Goal: Browse casually

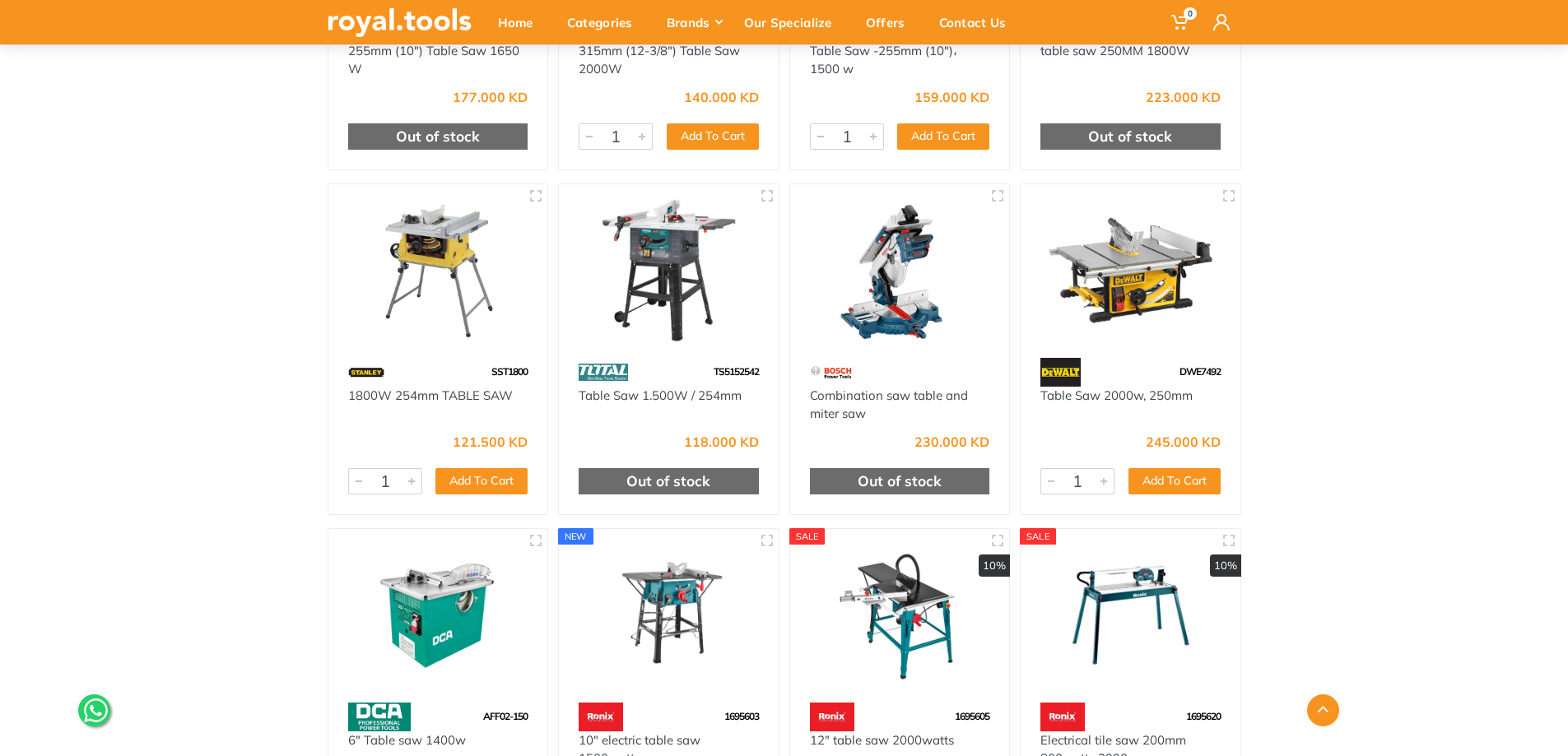
scroll to position [823, 0]
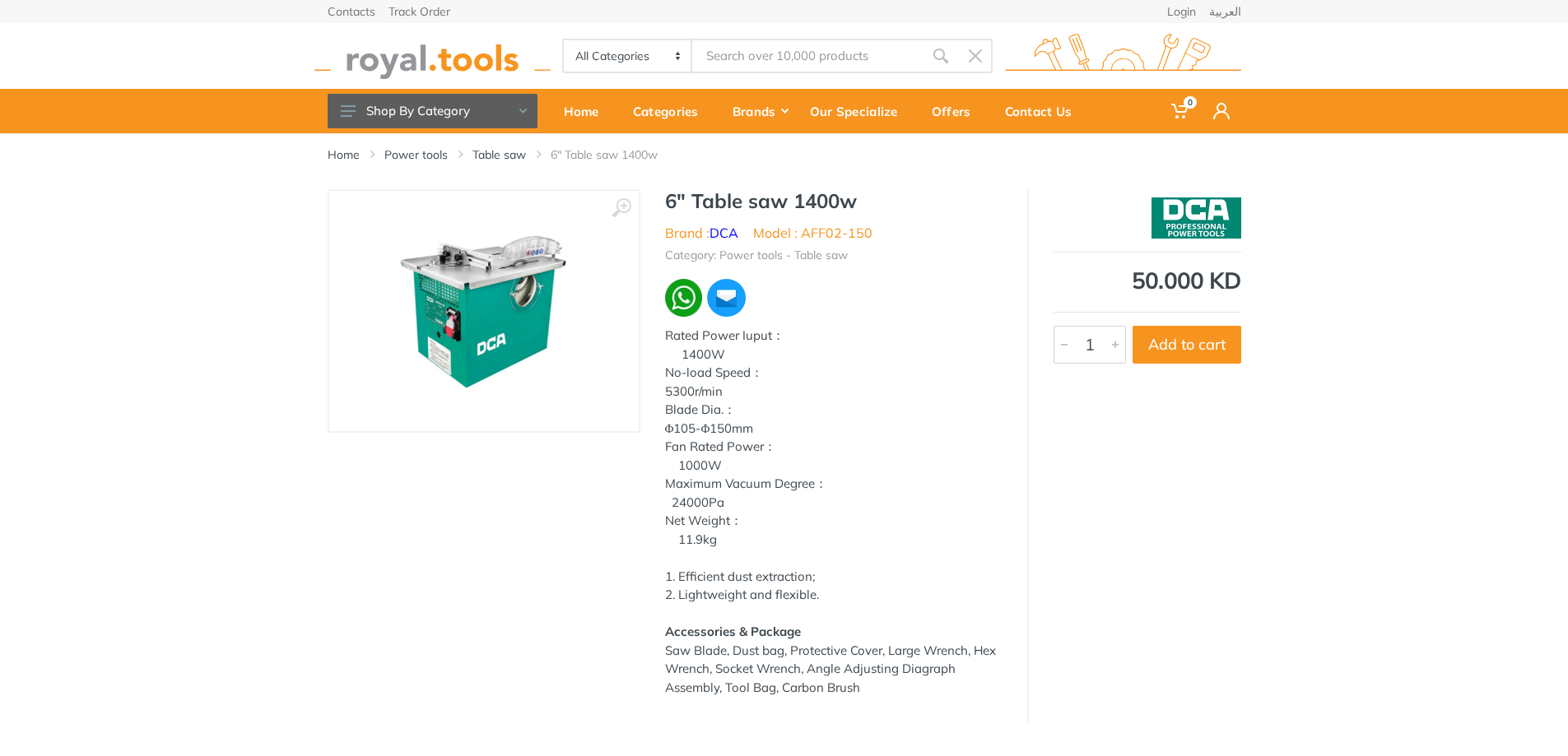
click at [451, 310] on img at bounding box center [483, 310] width 207 height 207
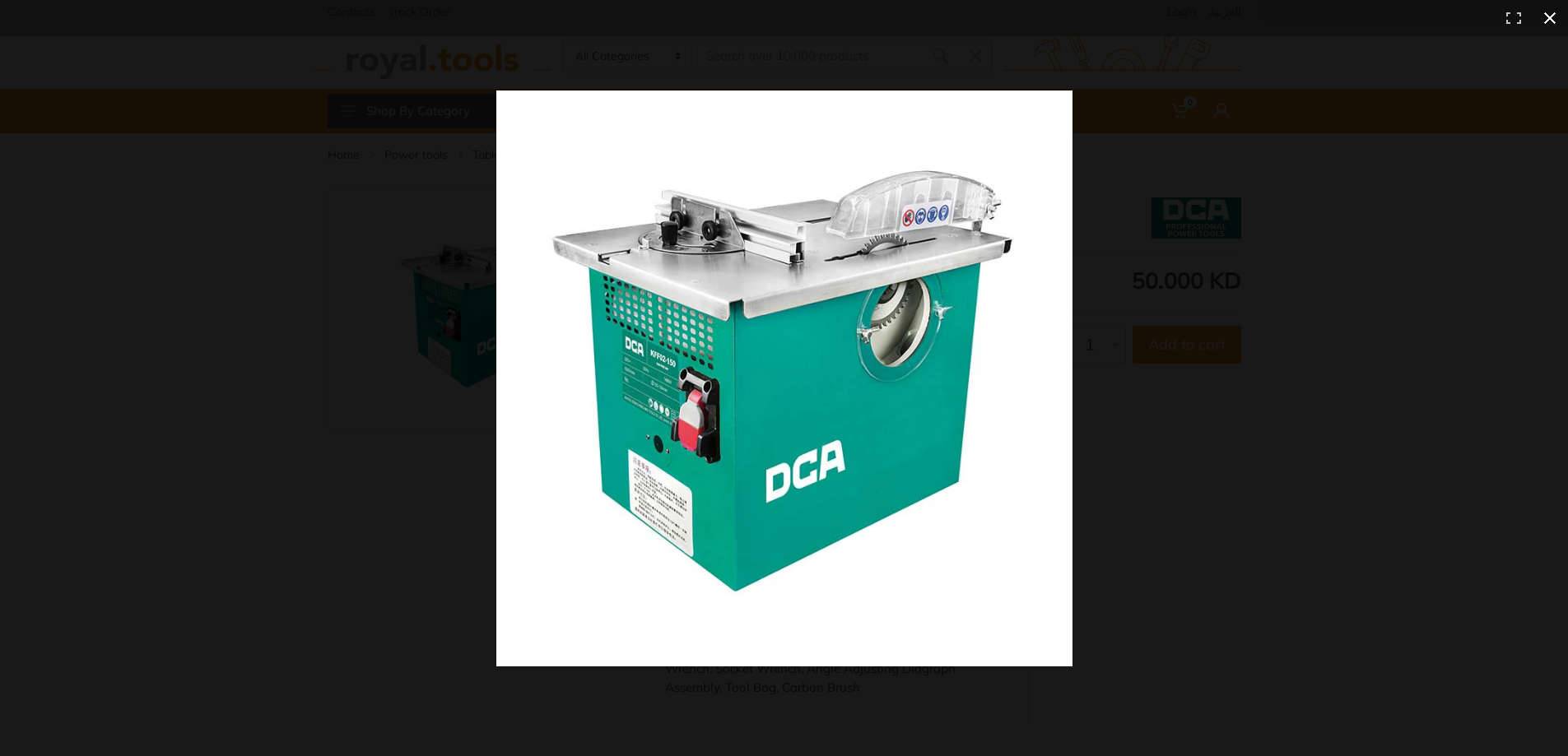
click at [184, 385] on div at bounding box center [784, 378] width 1568 height 756
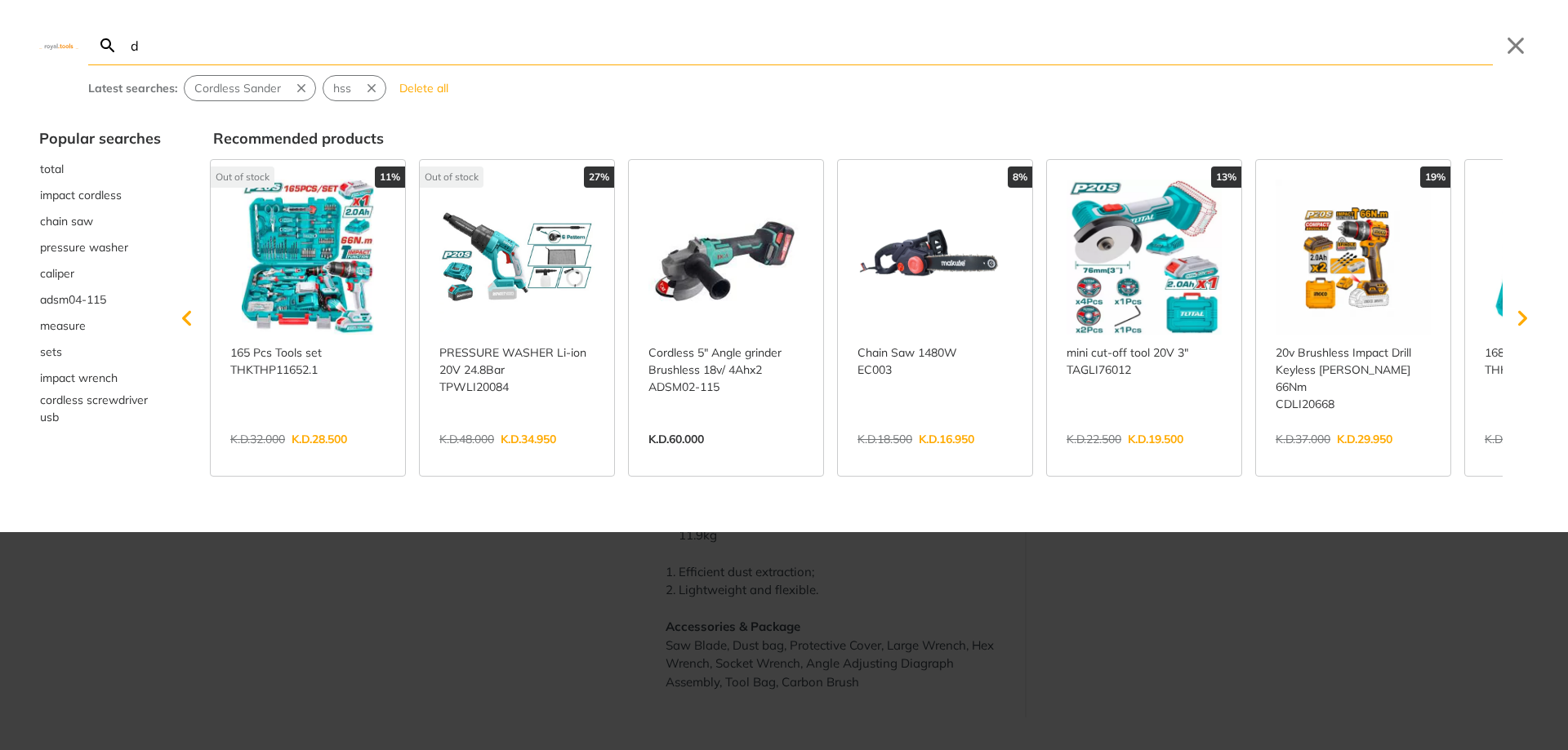
type input "dc"
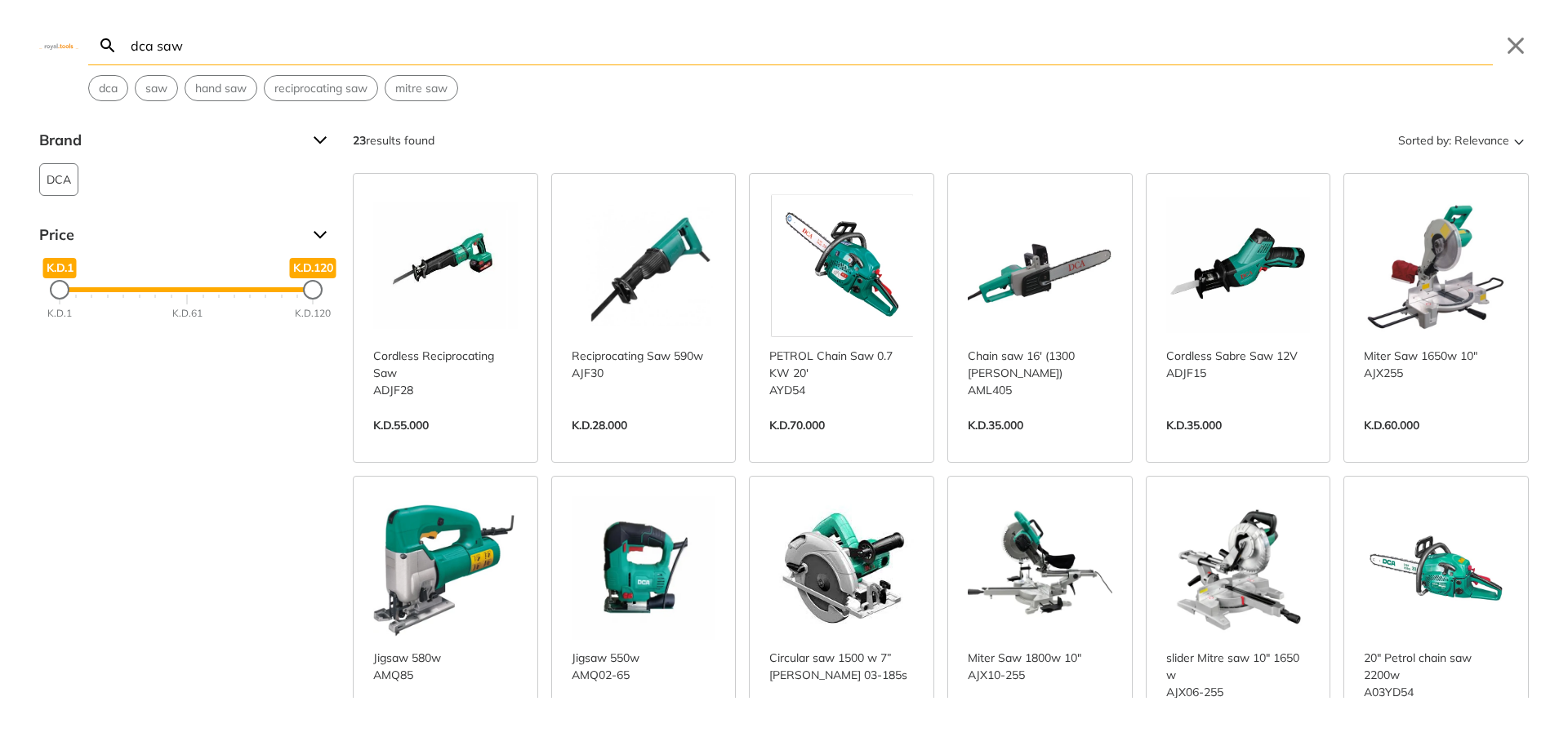
click at [597, 41] on input "dca saw" at bounding box center [810, 45] width 1366 height 38
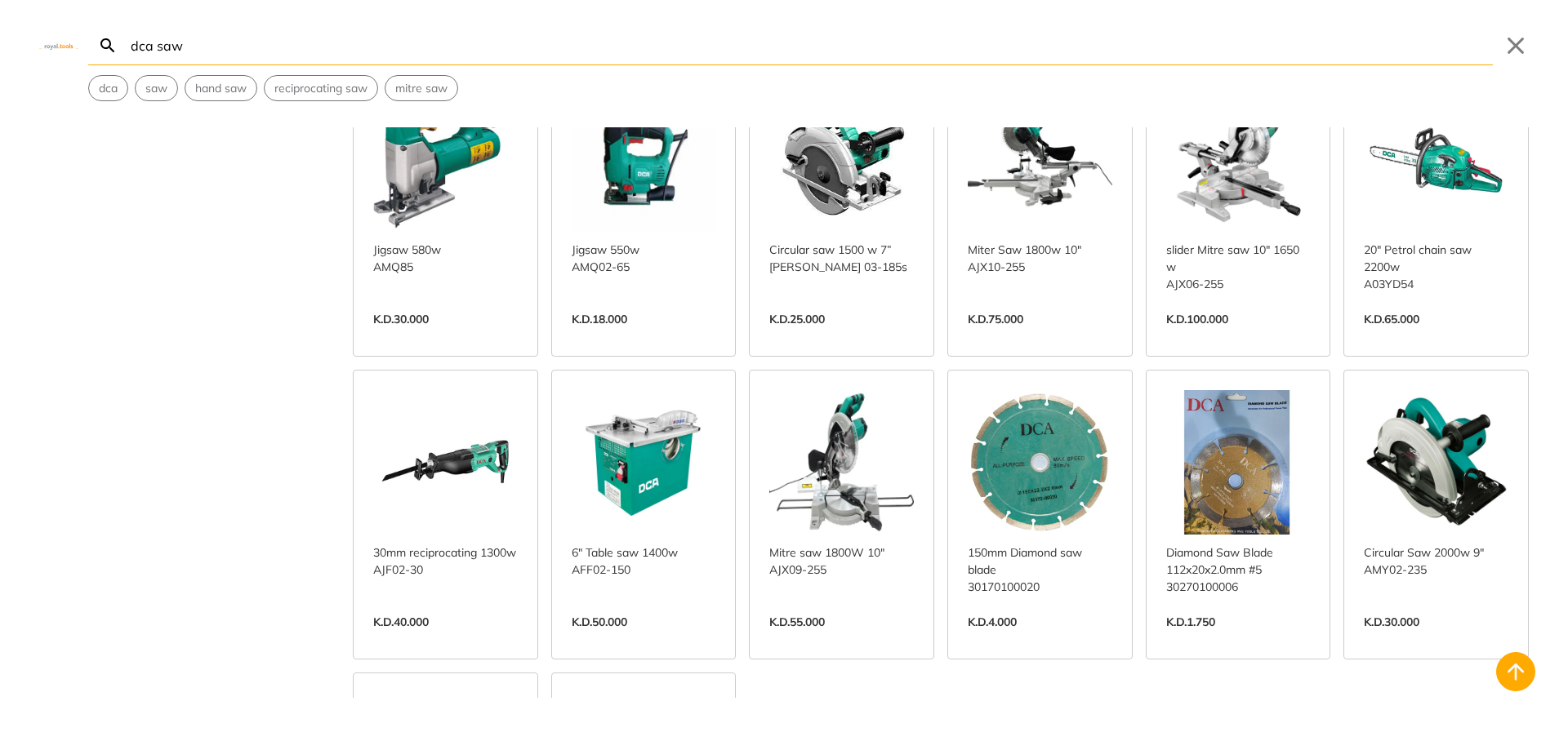
scroll to position [817, 0]
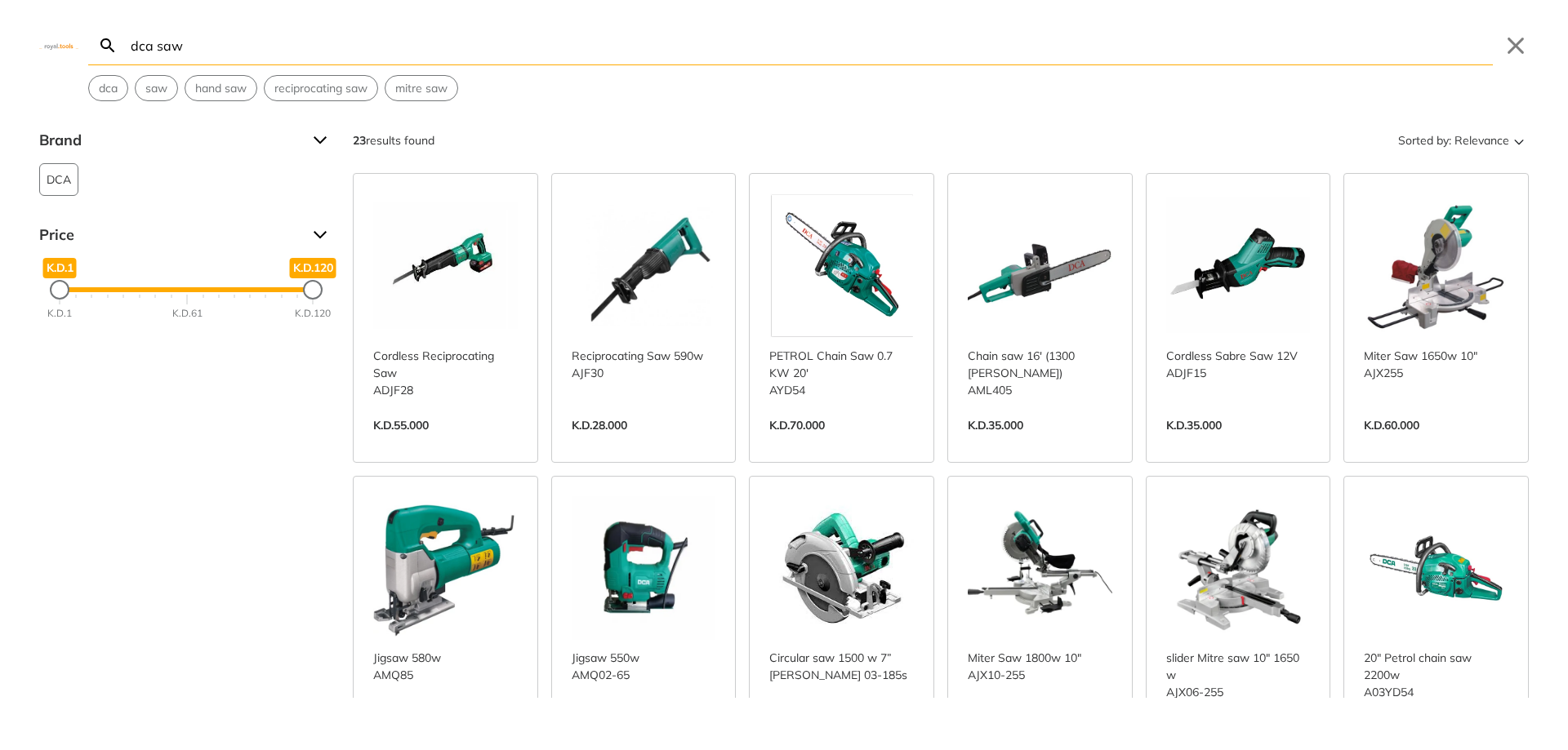
drag, startPoint x: 207, startPoint y: 42, endPoint x: 65, endPoint y: 59, distance: 143.0
click at [70, 47] on div "dca saw Search Submit Close dca saw hand saw reciprocating saw mitre saw" at bounding box center [784, 51] width 1568 height 102
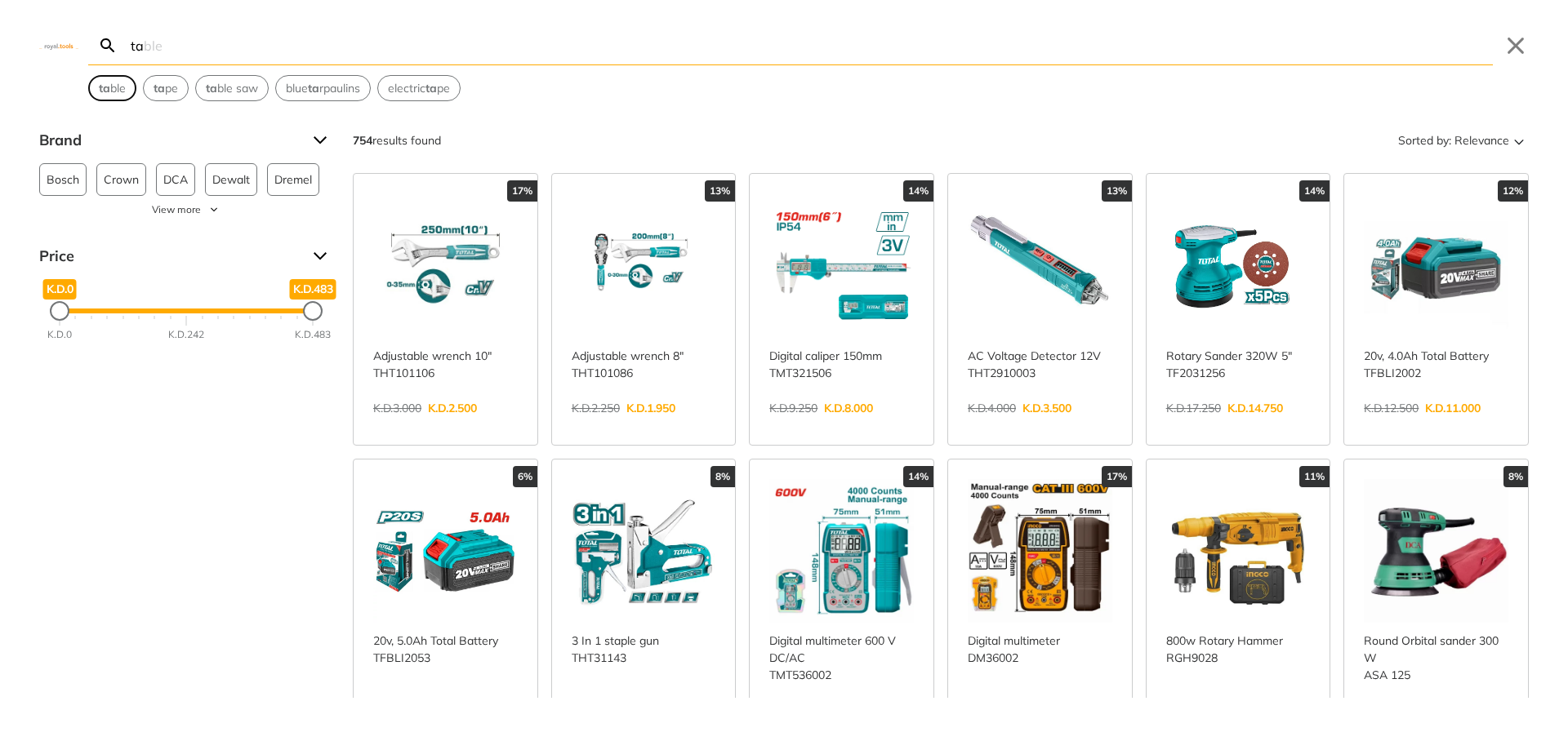
click at [118, 87] on span "ta ble" at bounding box center [112, 88] width 27 height 17
type input "table"
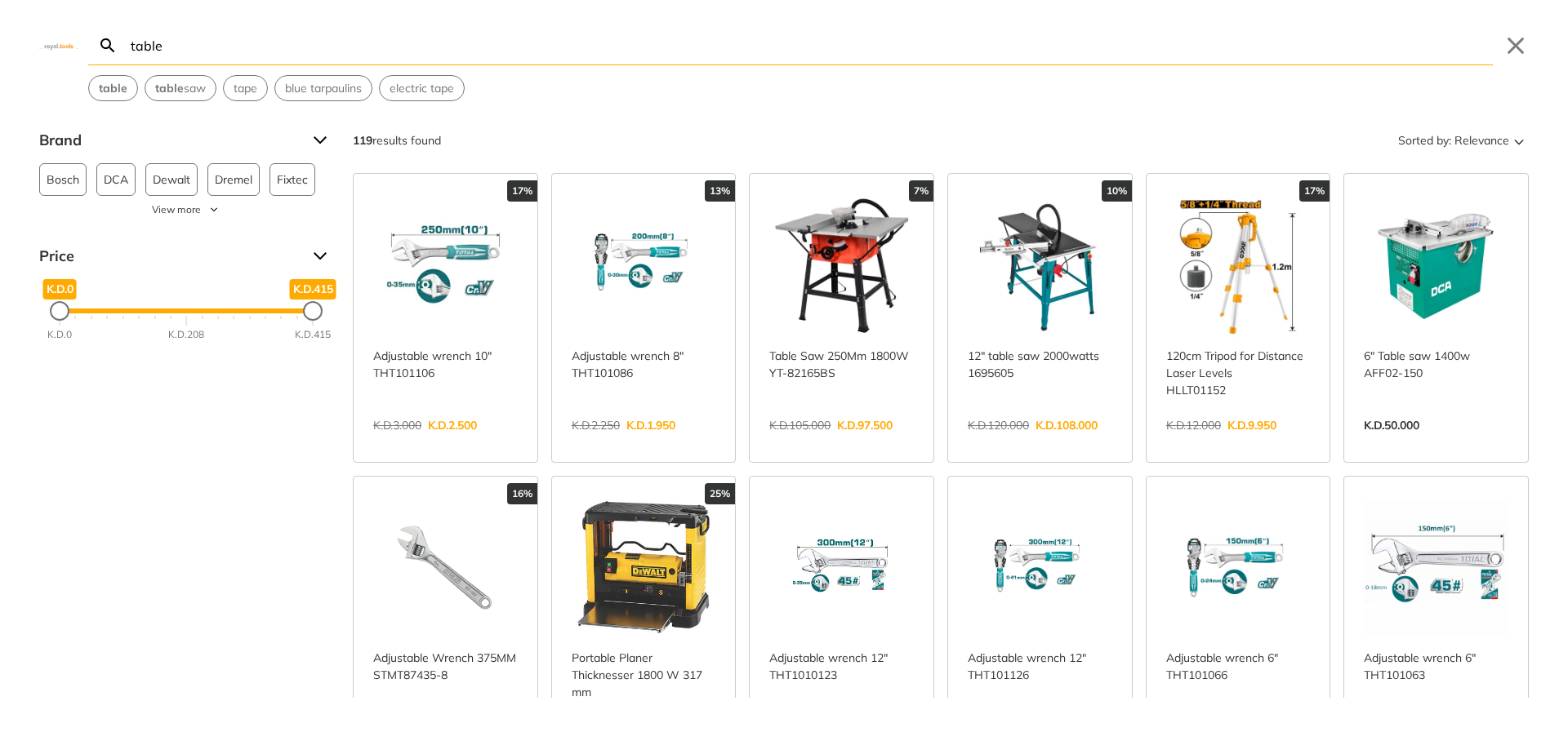
scroll to position [408, 0]
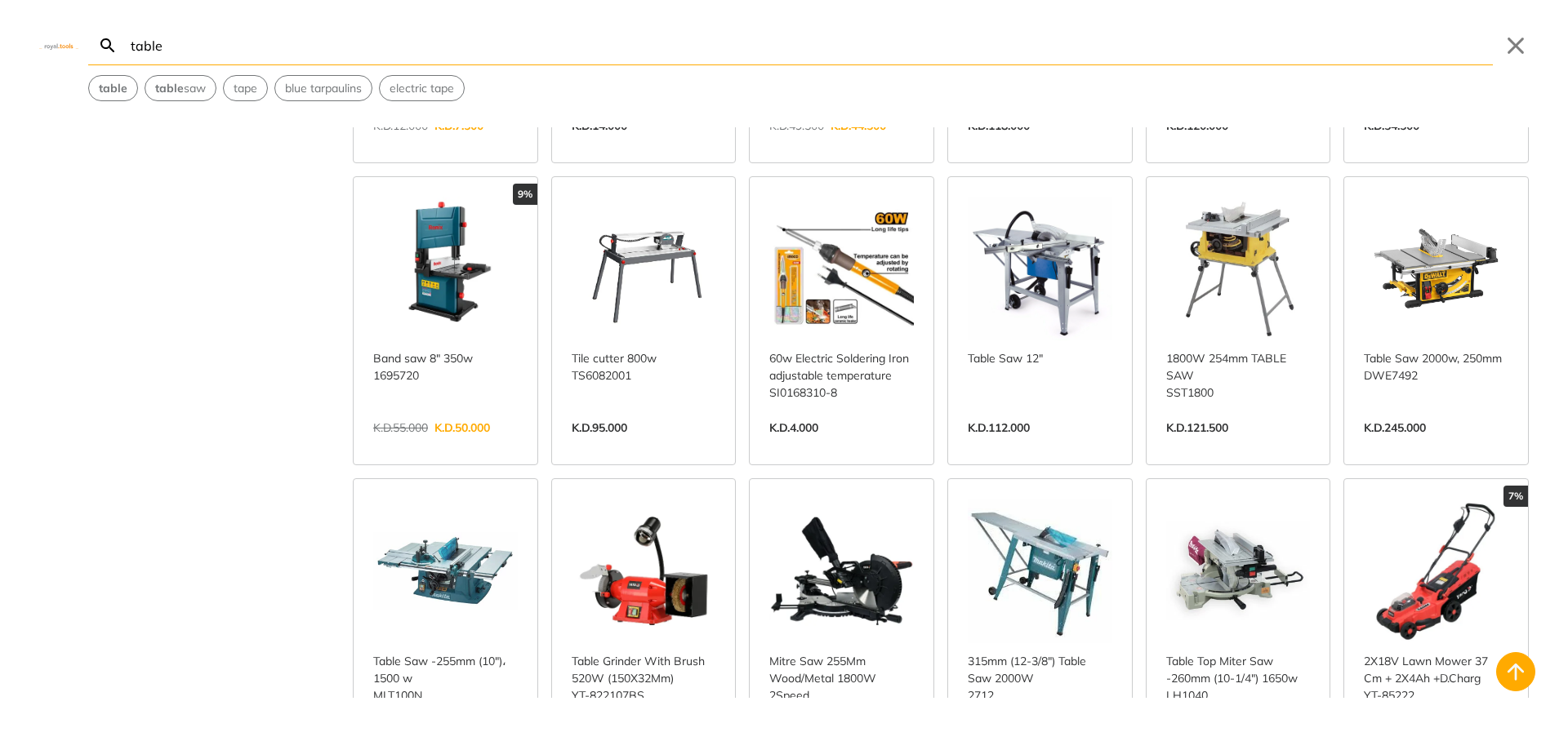
scroll to position [1633, 0]
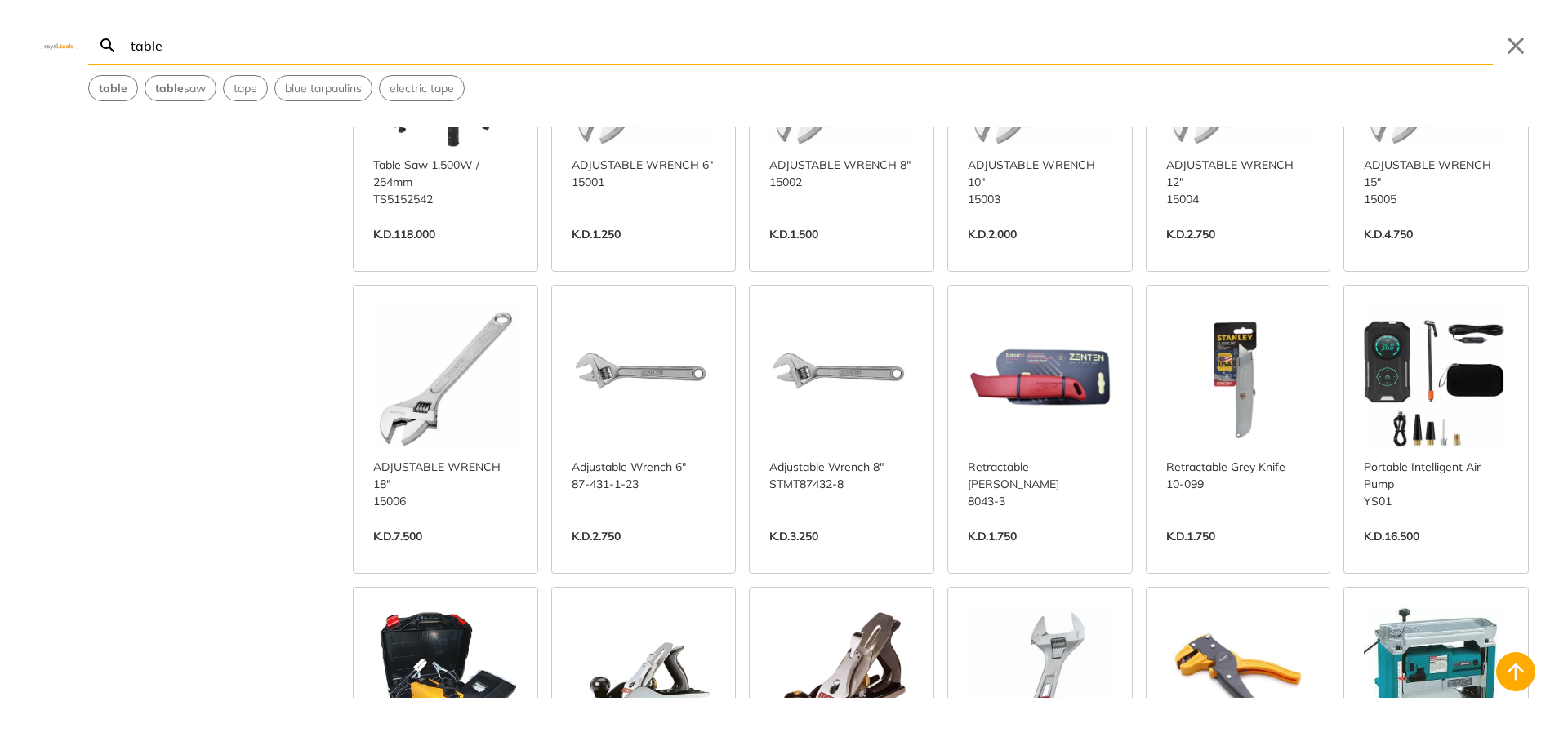
scroll to position [2449, 0]
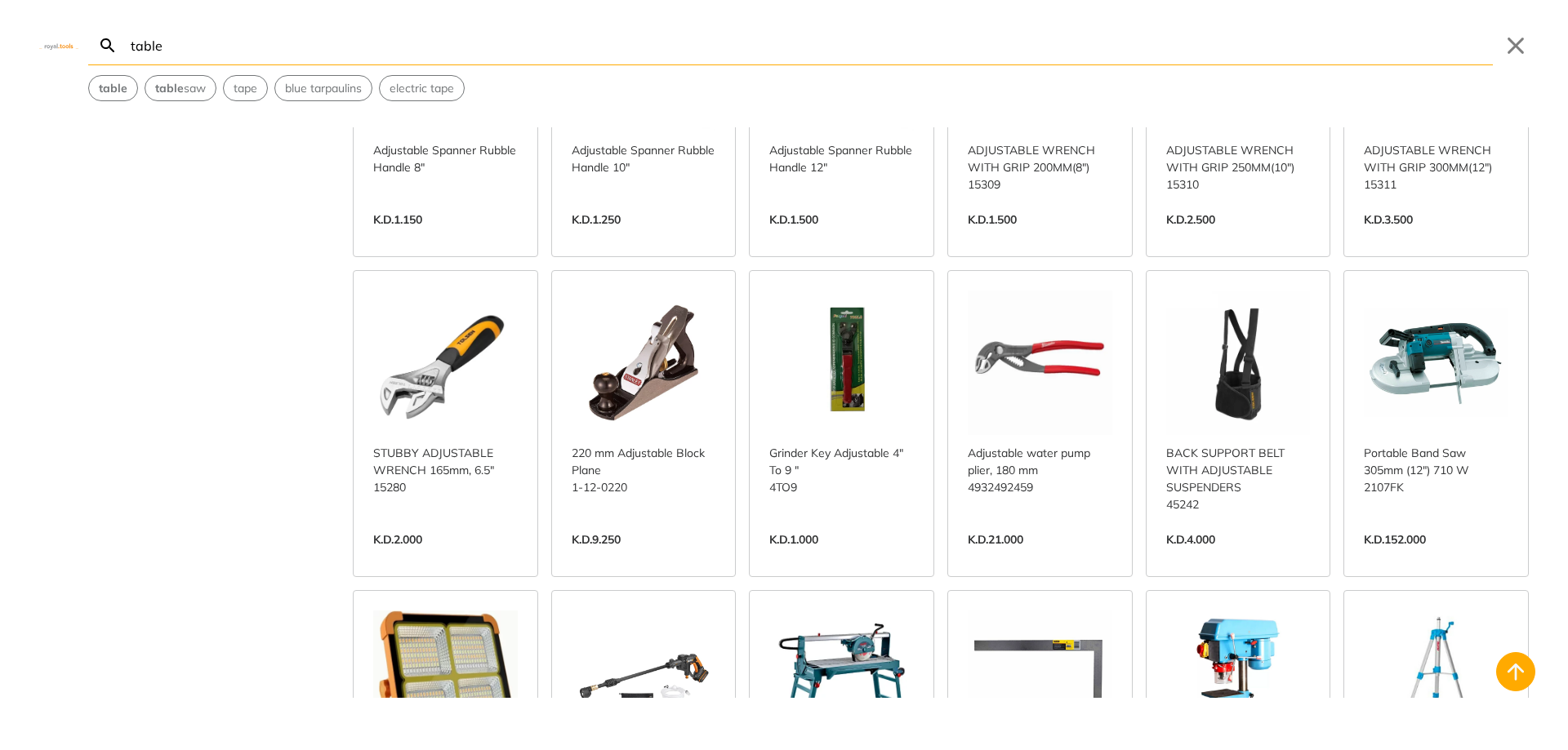
scroll to position [3674, 0]
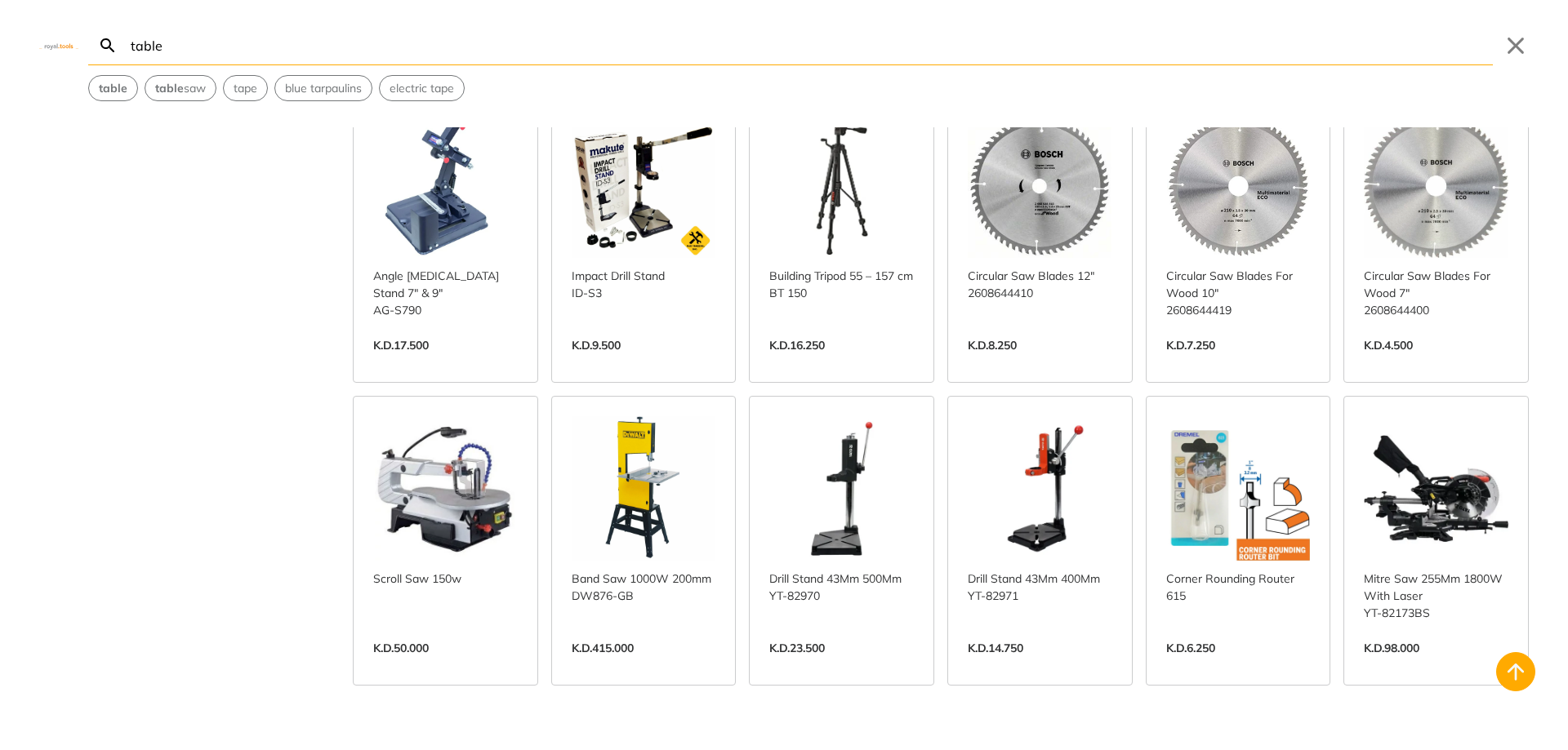
scroll to position [4491, 0]
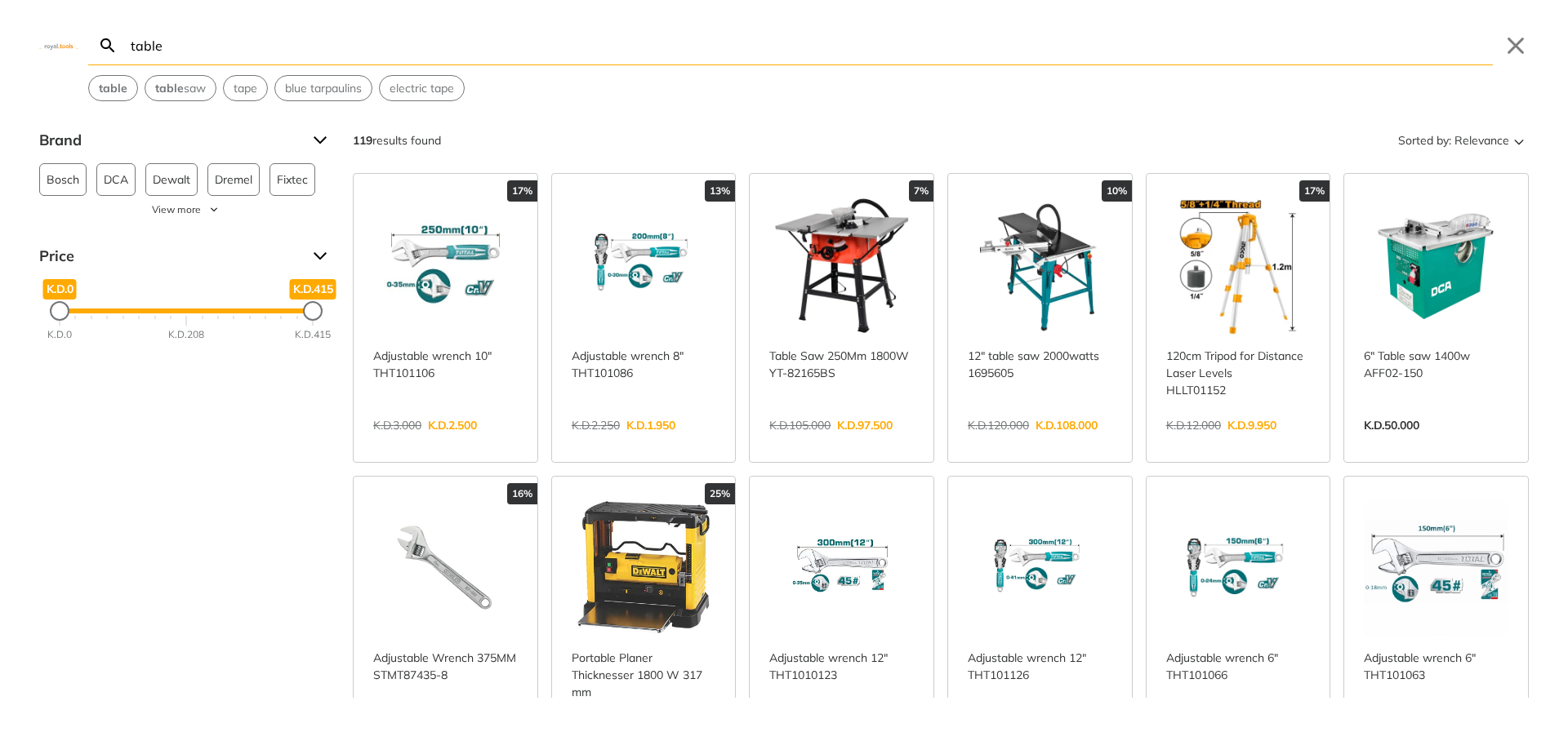
click at [59, 41] on div "table Search table Submit Close table table saw tape blue tarpaulins electric t…" at bounding box center [784, 51] width 1568 height 102
click at [49, 50] on div "table Search table Submit Close table table saw tape blue tarpaulins electric t…" at bounding box center [784, 51] width 1568 height 102
click at [52, 47] on img at bounding box center [58, 45] width 39 height 7
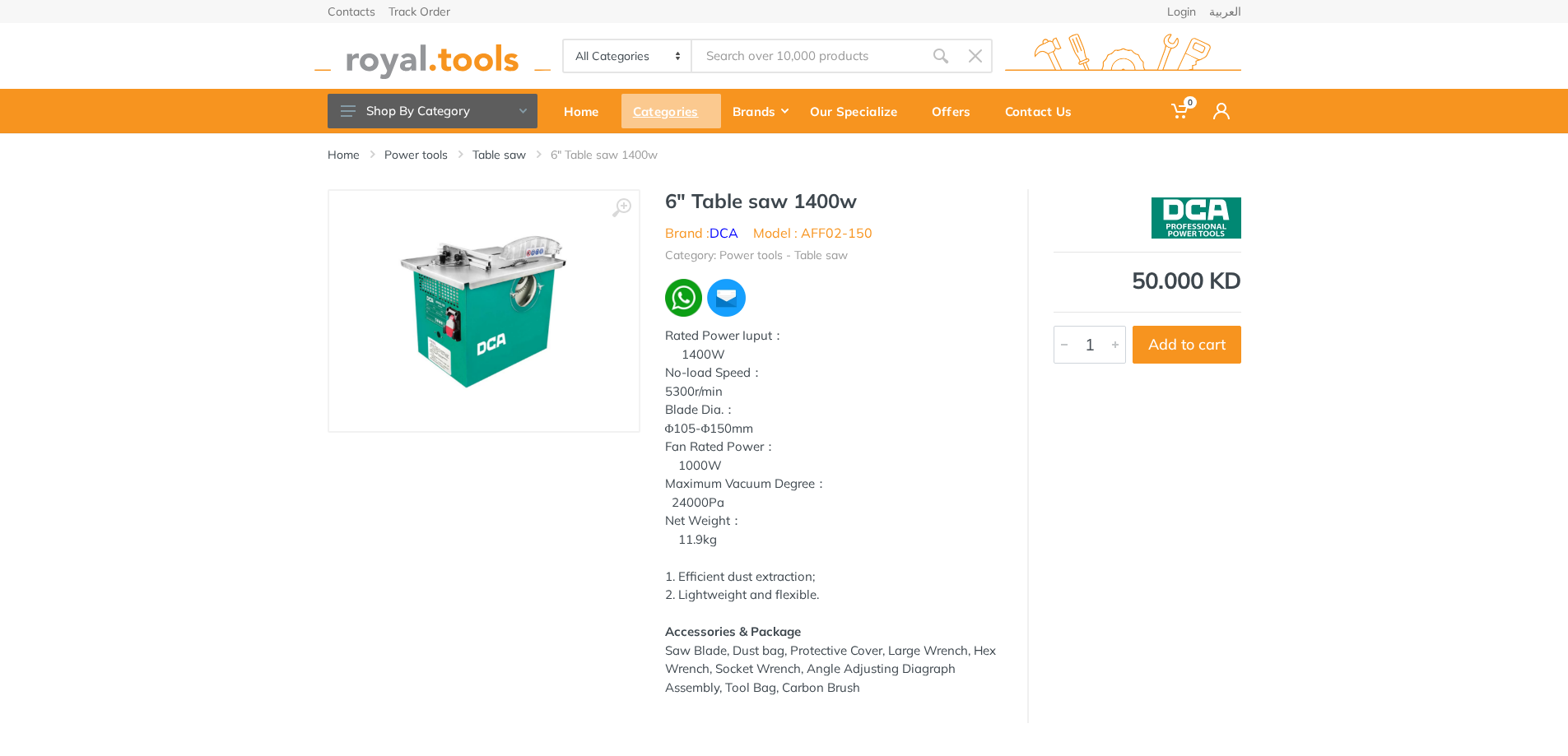
click at [671, 113] on div "Categories" at bounding box center [672, 111] width 100 height 34
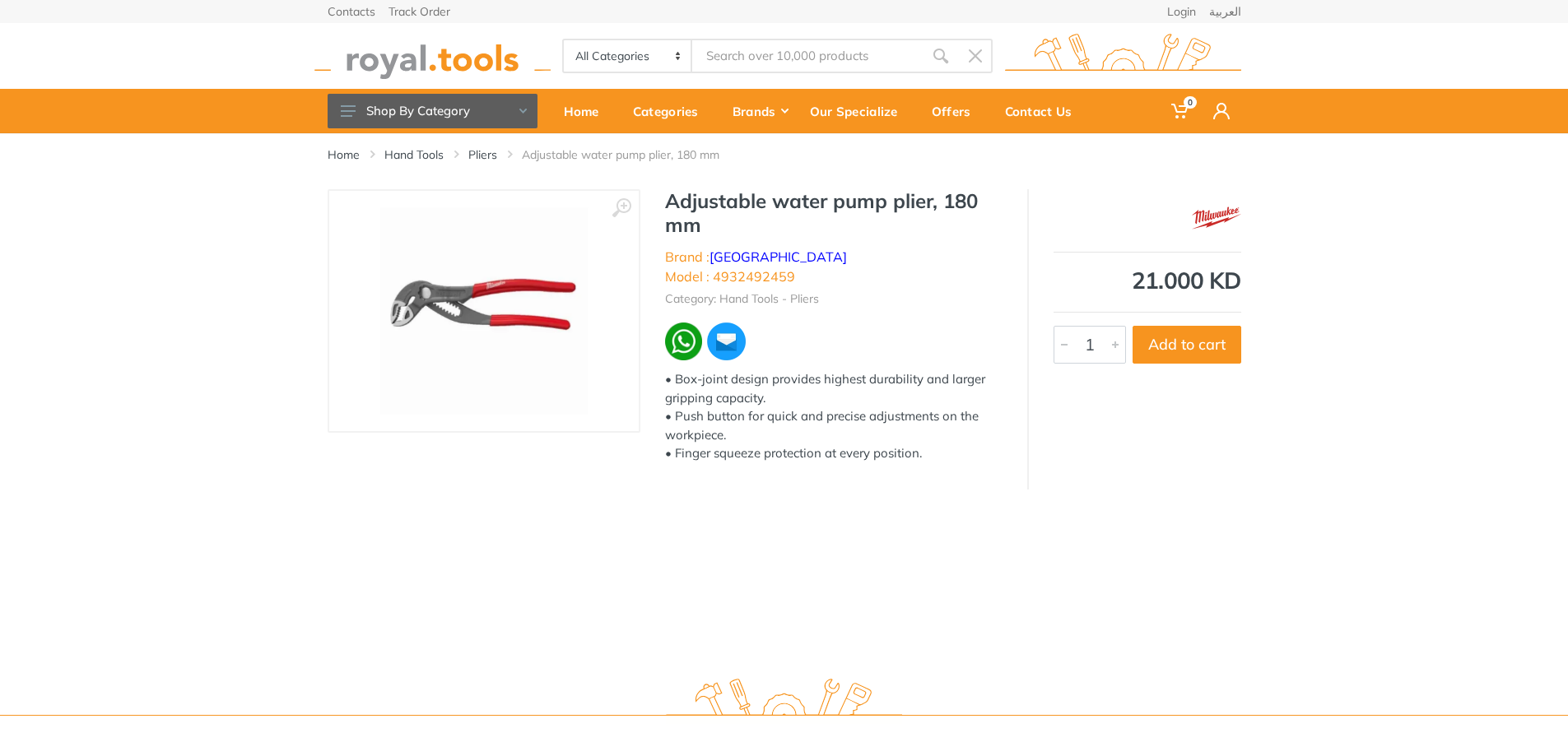
click at [486, 290] on img at bounding box center [483, 310] width 207 height 207
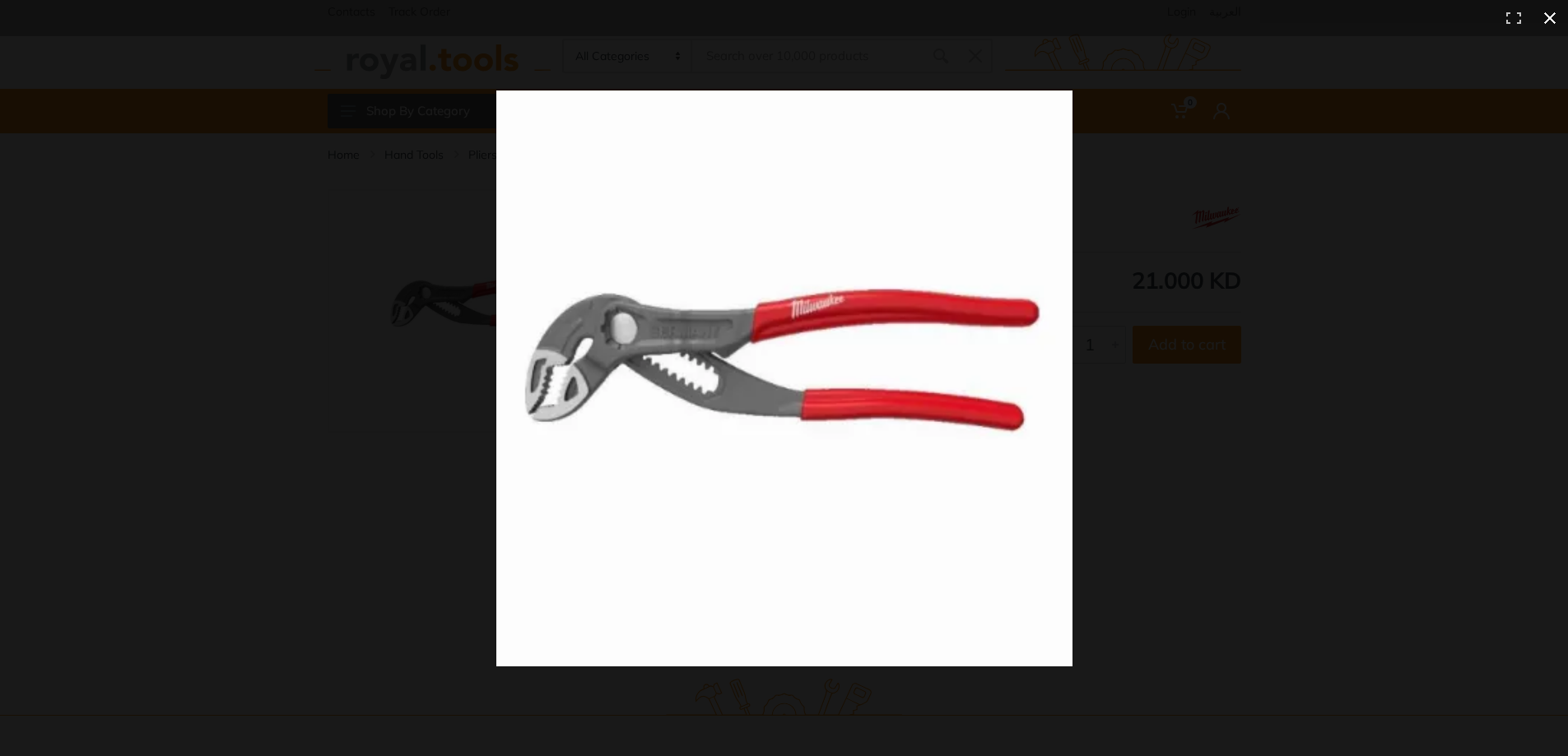
click at [342, 350] on div at bounding box center [784, 378] width 1568 height 756
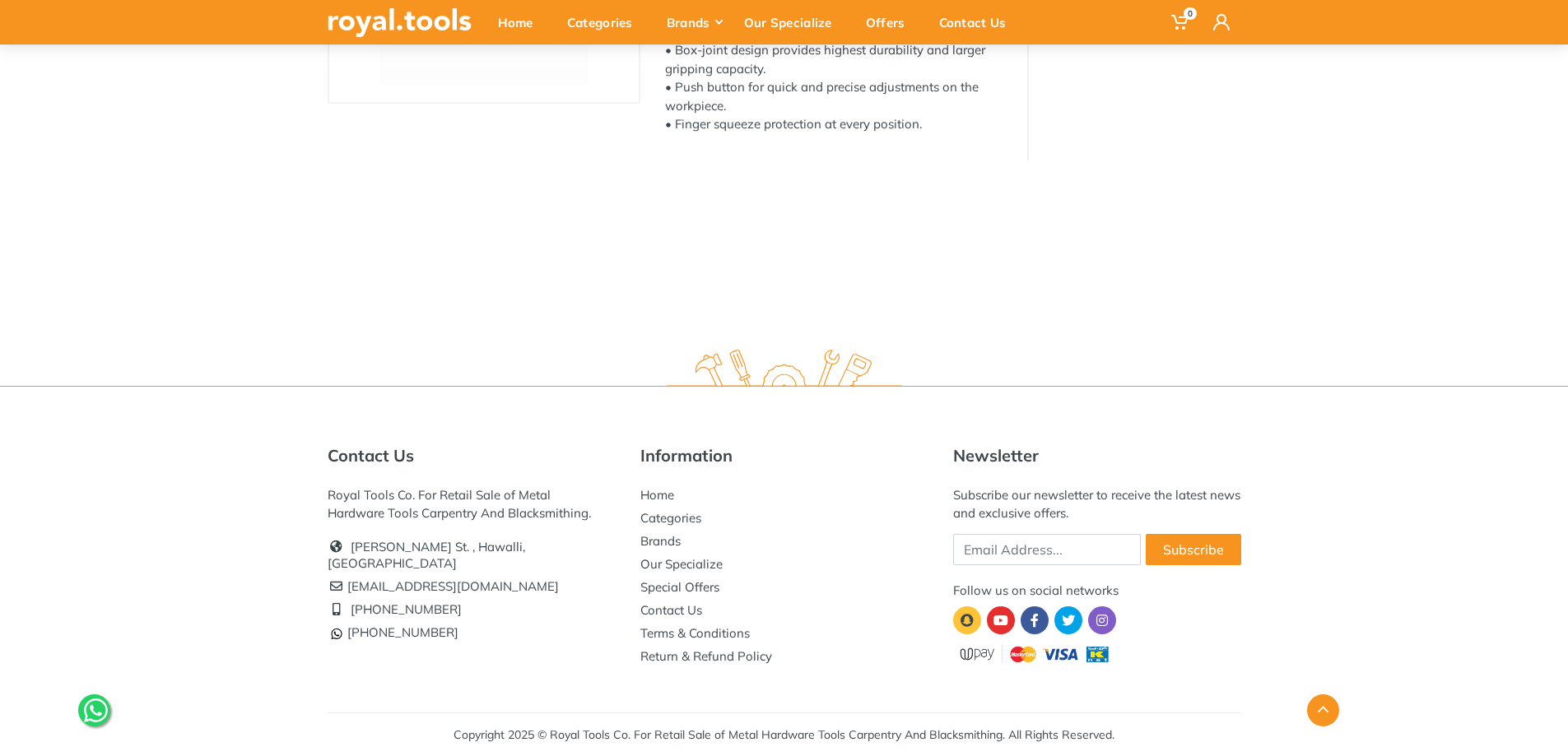
scroll to position [330, 0]
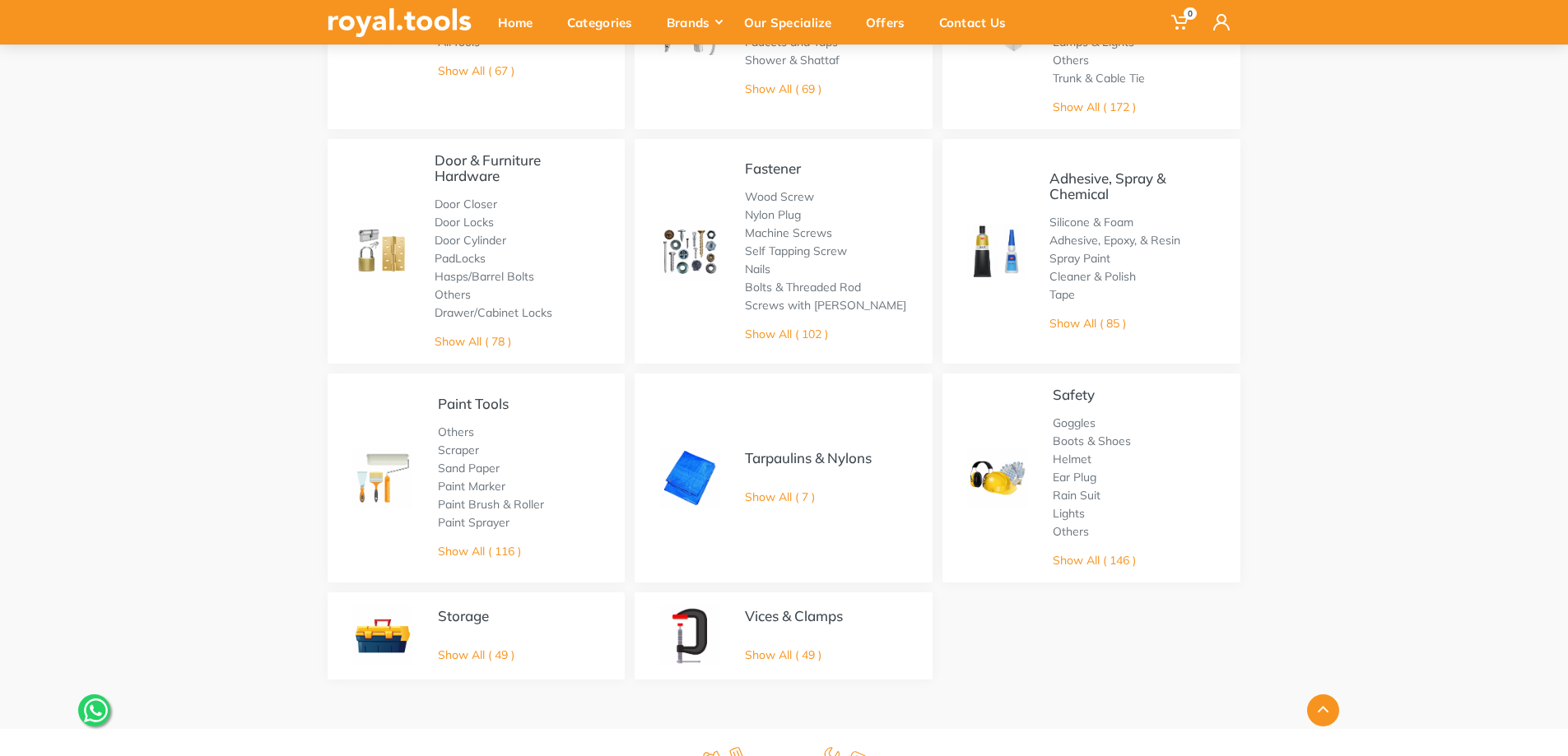
scroll to position [823, 0]
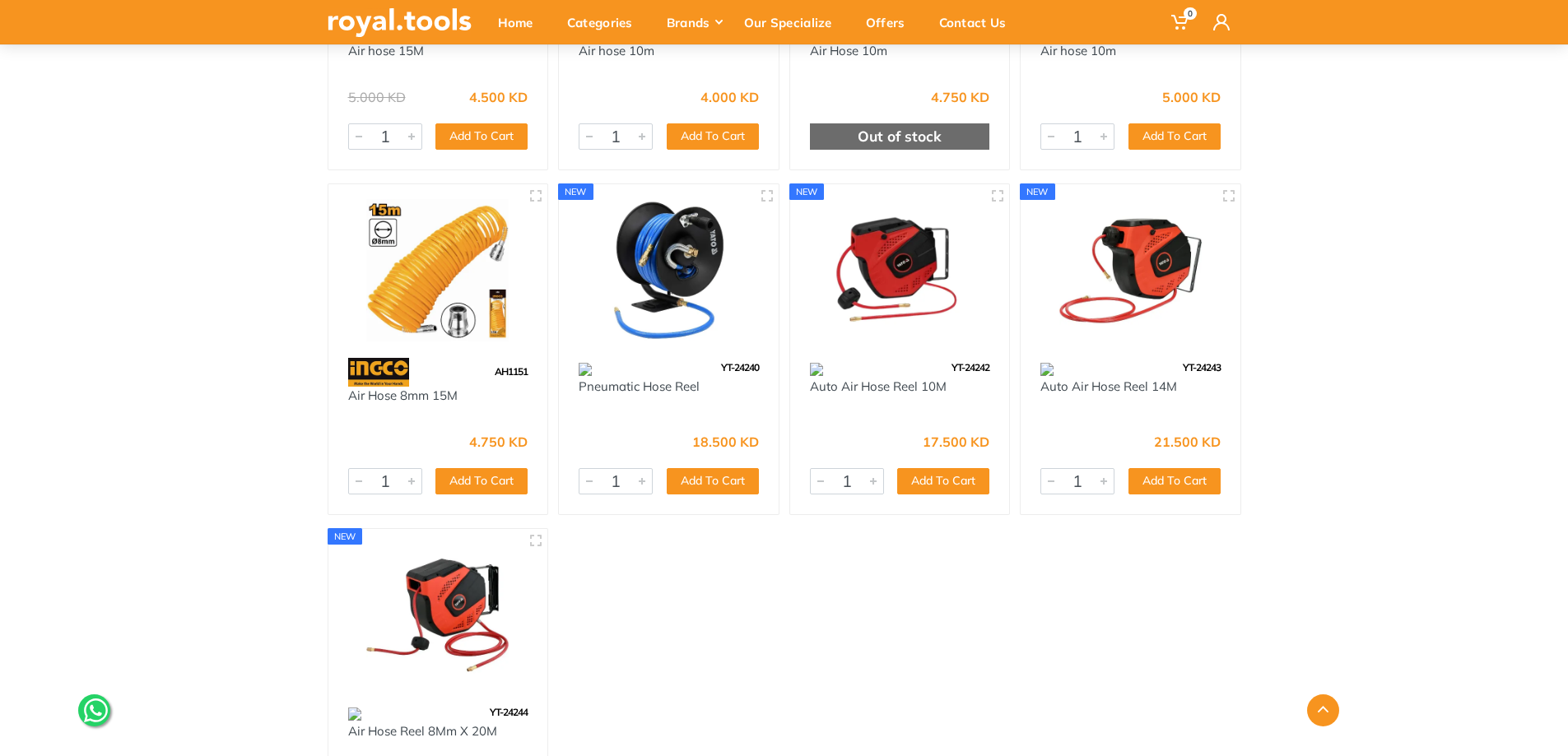
scroll to position [823, 0]
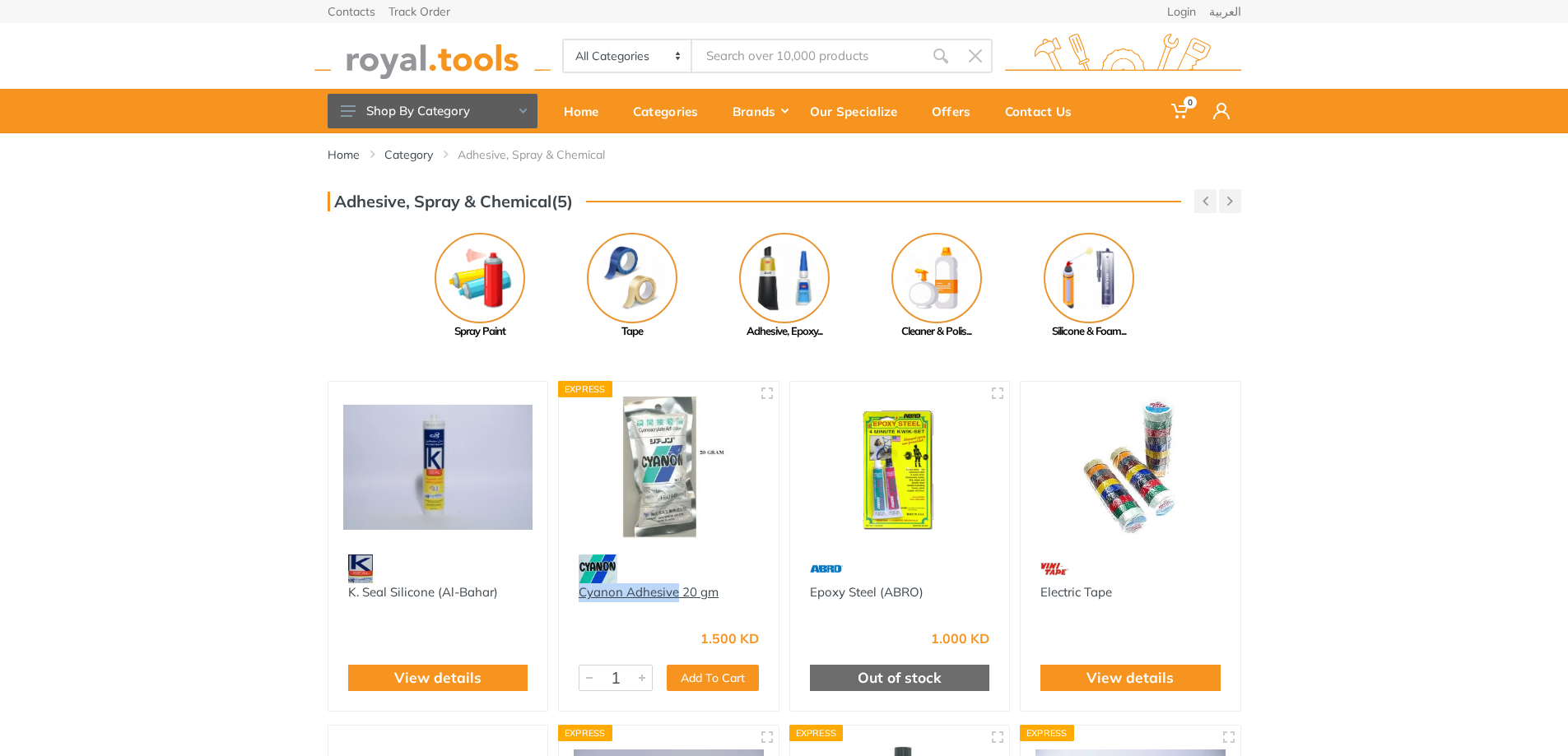
drag, startPoint x: 580, startPoint y: 607, endPoint x: 676, endPoint y: 599, distance: 96.3
click at [676, 599] on div "Cyanon Adhesive 20 gm" at bounding box center [669, 602] width 180 height 37
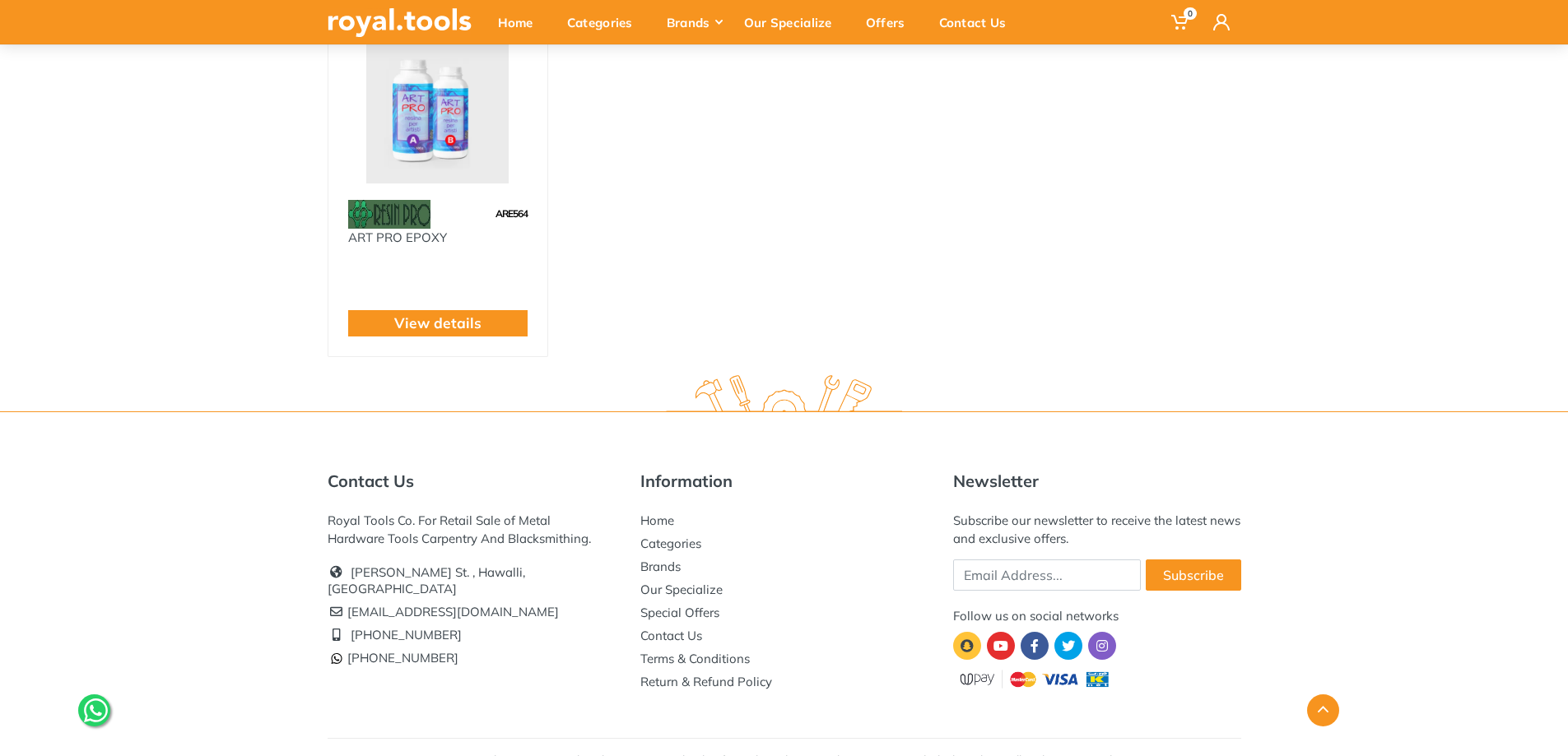
scroll to position [7620, 0]
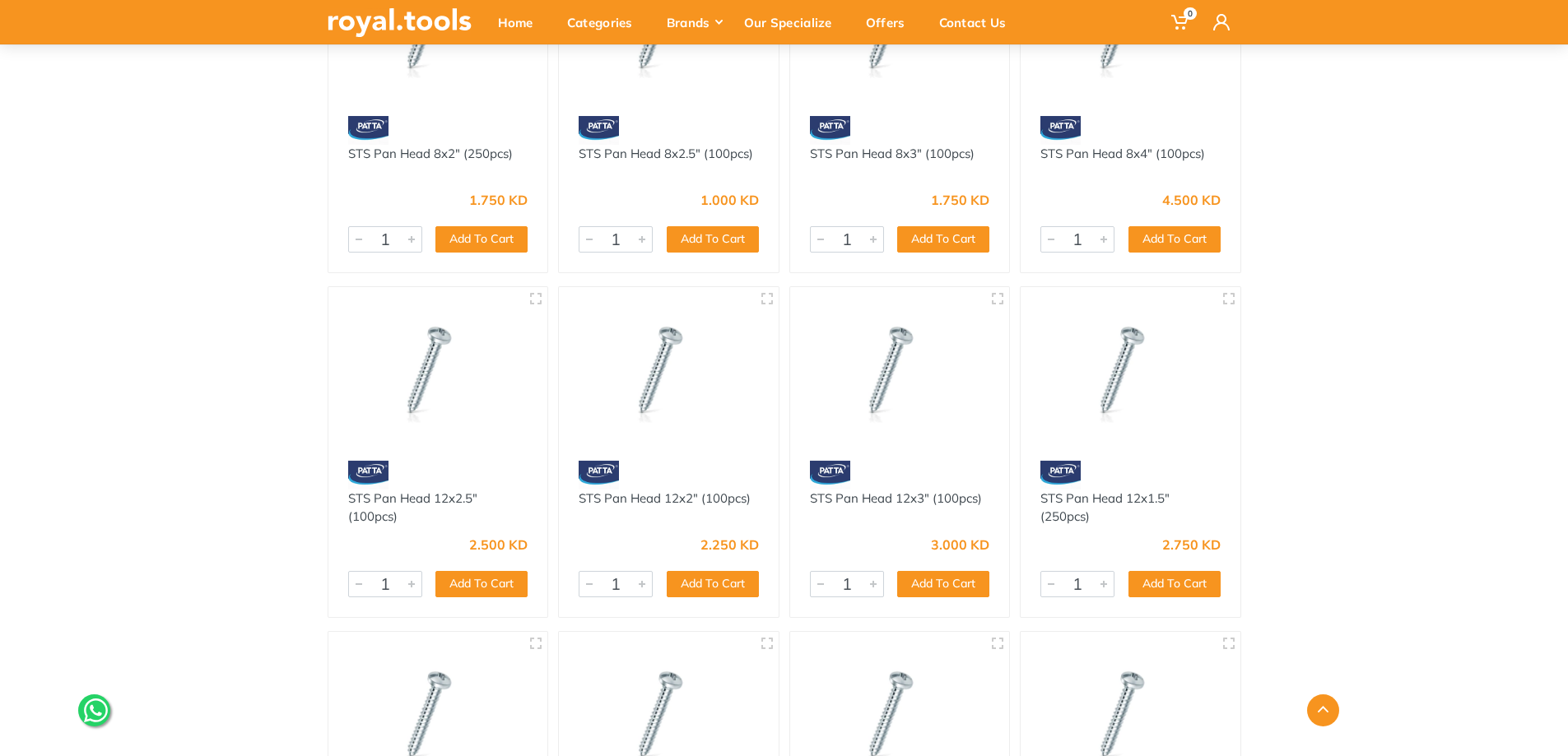
scroll to position [1234, 0]
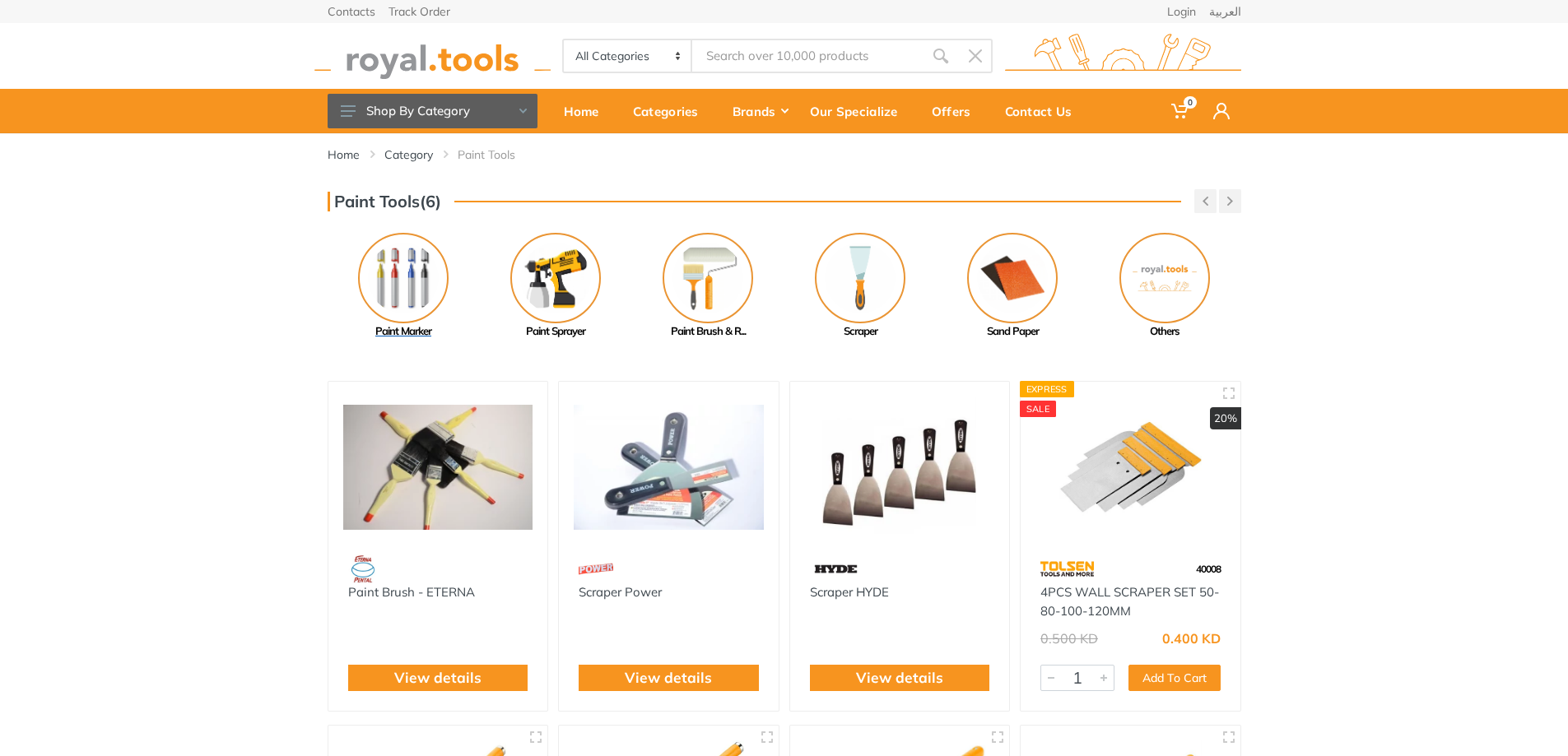
click at [384, 313] on img at bounding box center [404, 279] width 91 height 91
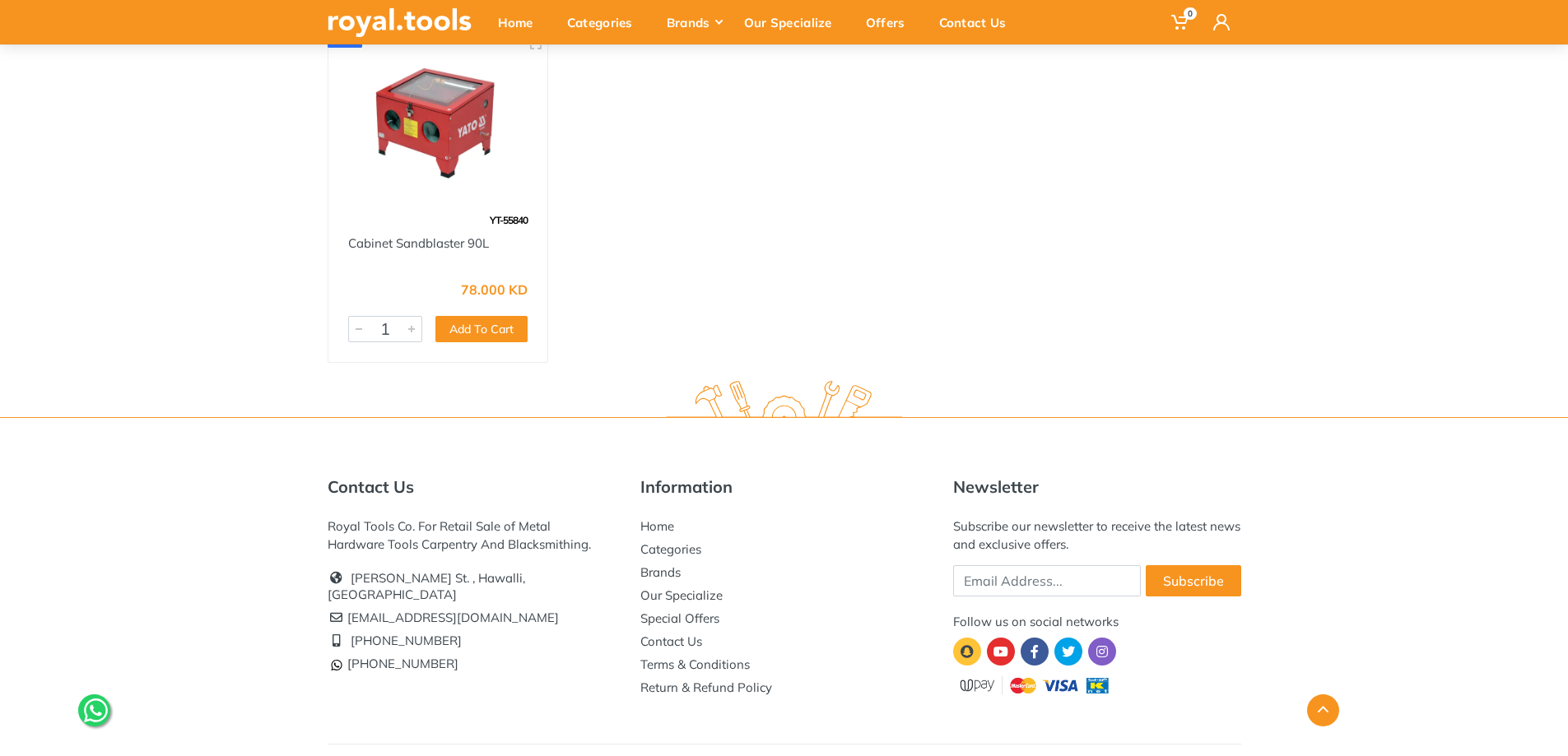
scroll to position [4393, 0]
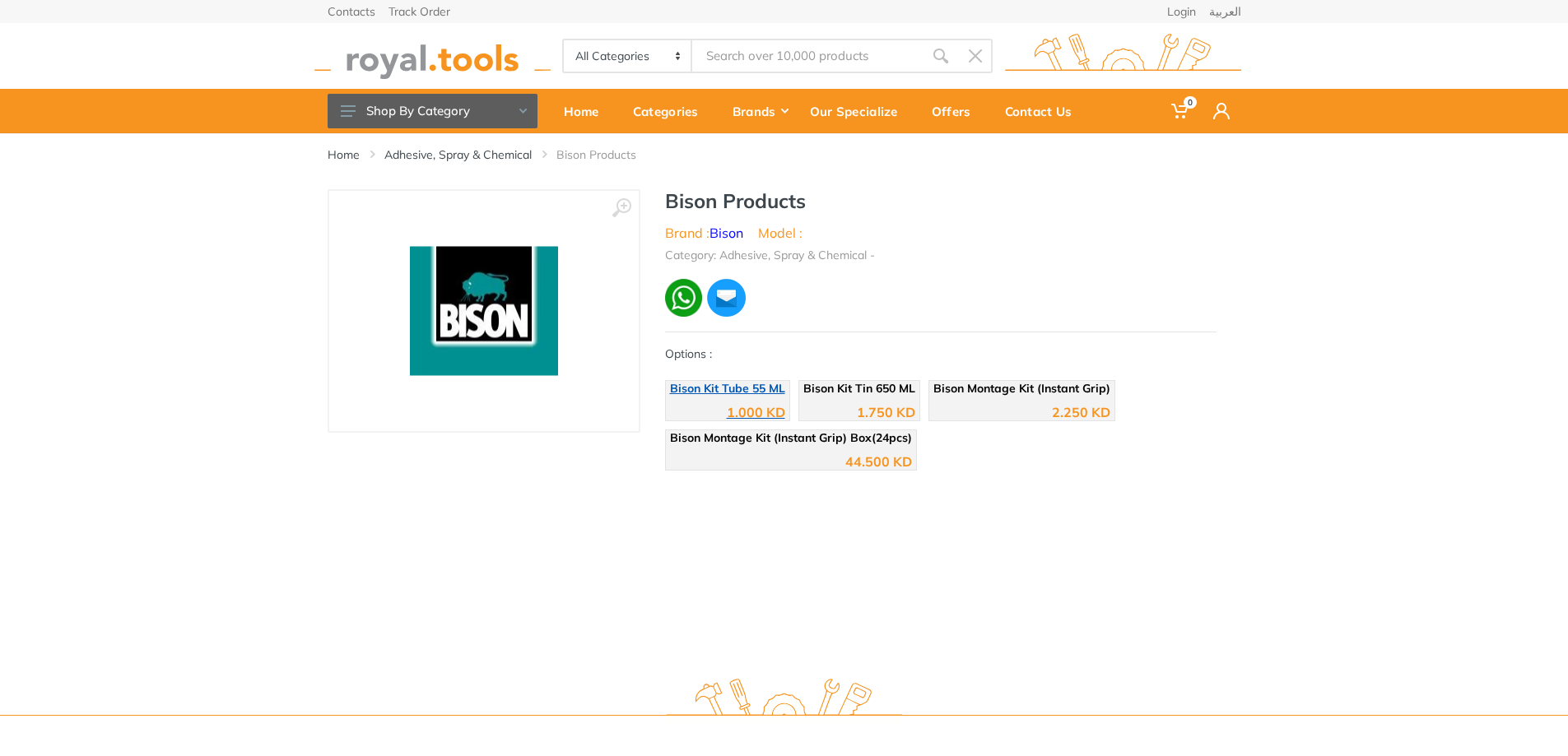
click at [740, 388] on span "Bison Kit Tube 55 ML" at bounding box center [727, 388] width 115 height 15
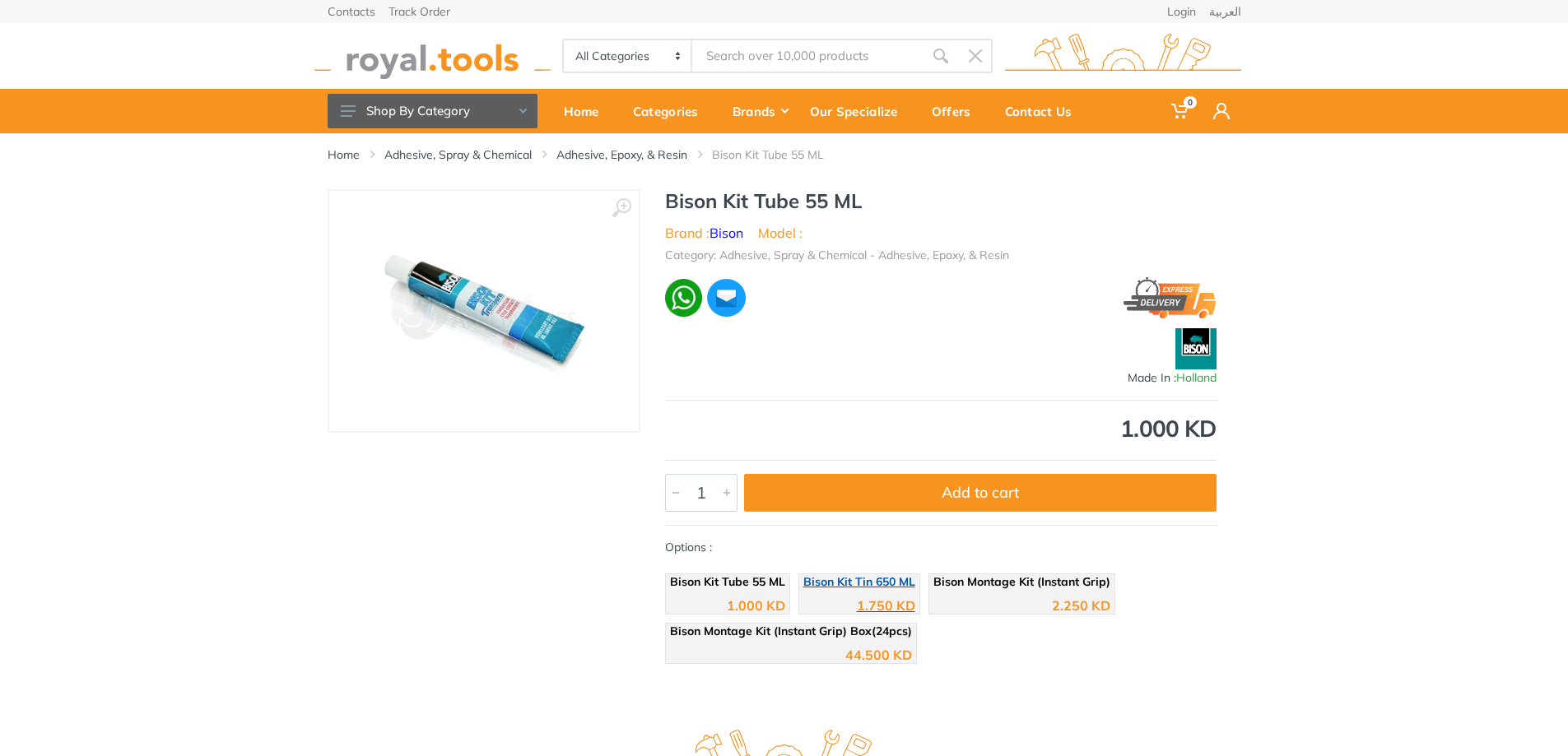
click at [877, 596] on div "1.750 KD" at bounding box center [859, 599] width 112 height 24
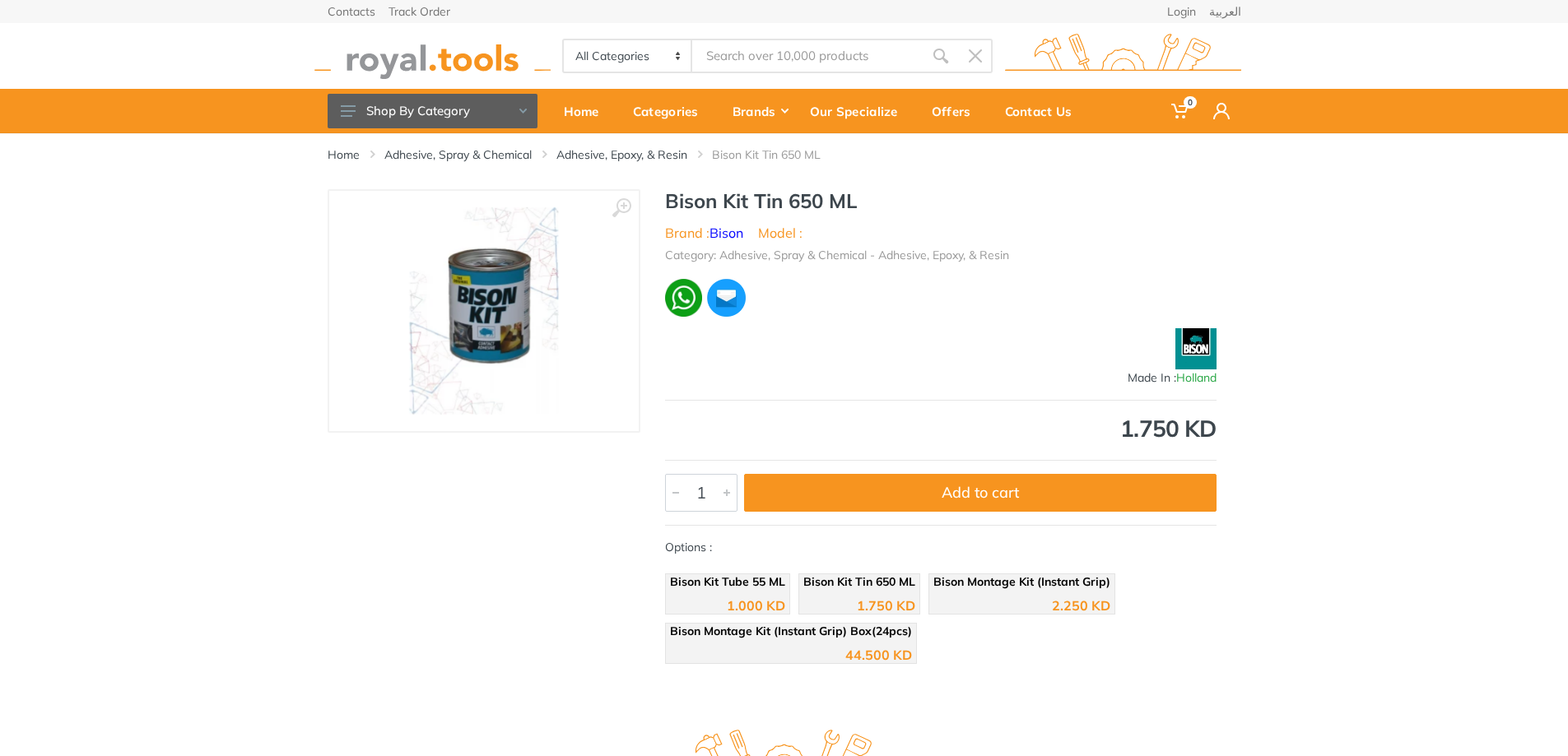
click at [479, 336] on img at bounding box center [483, 310] width 150 height 207
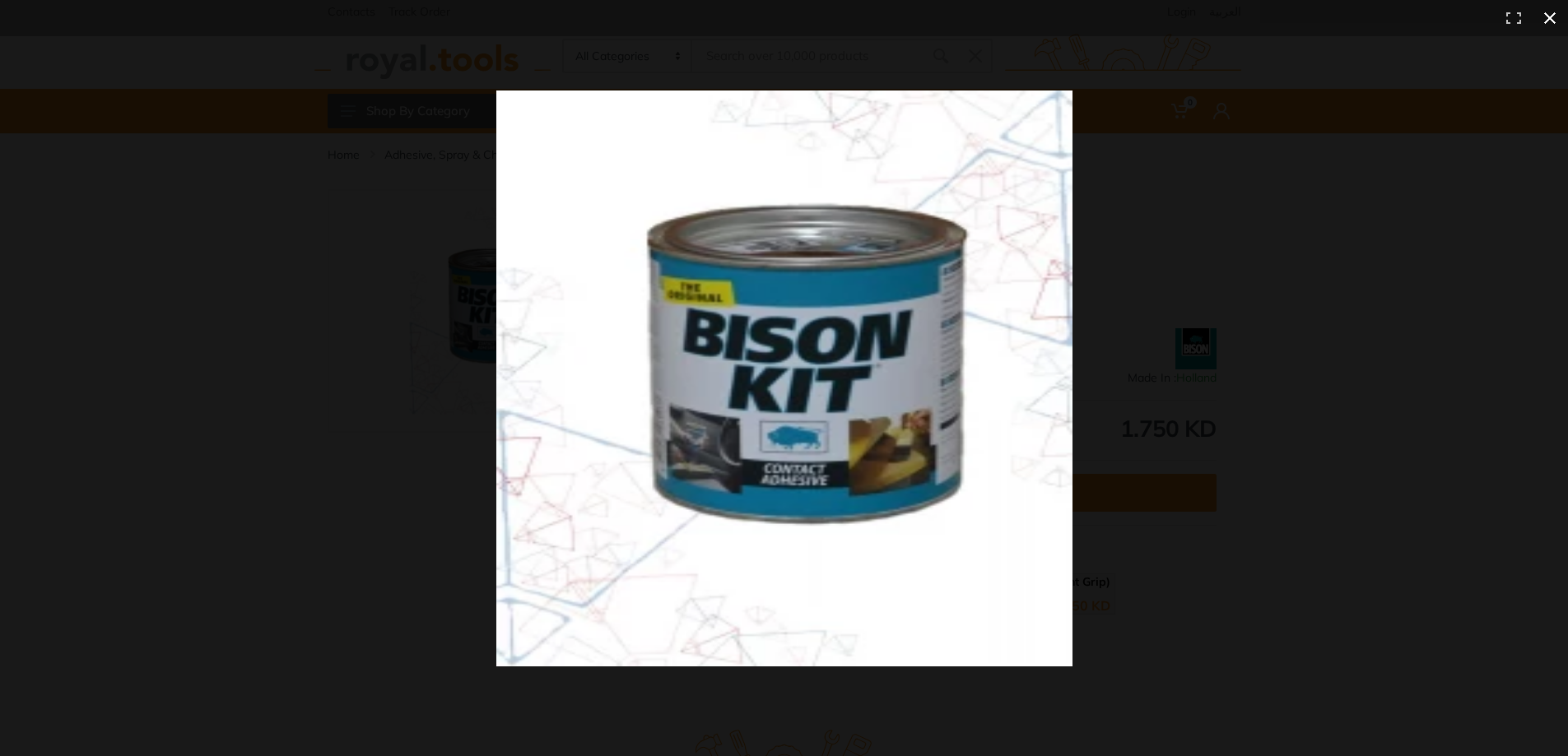
click at [314, 512] on div at bounding box center [784, 378] width 1568 height 756
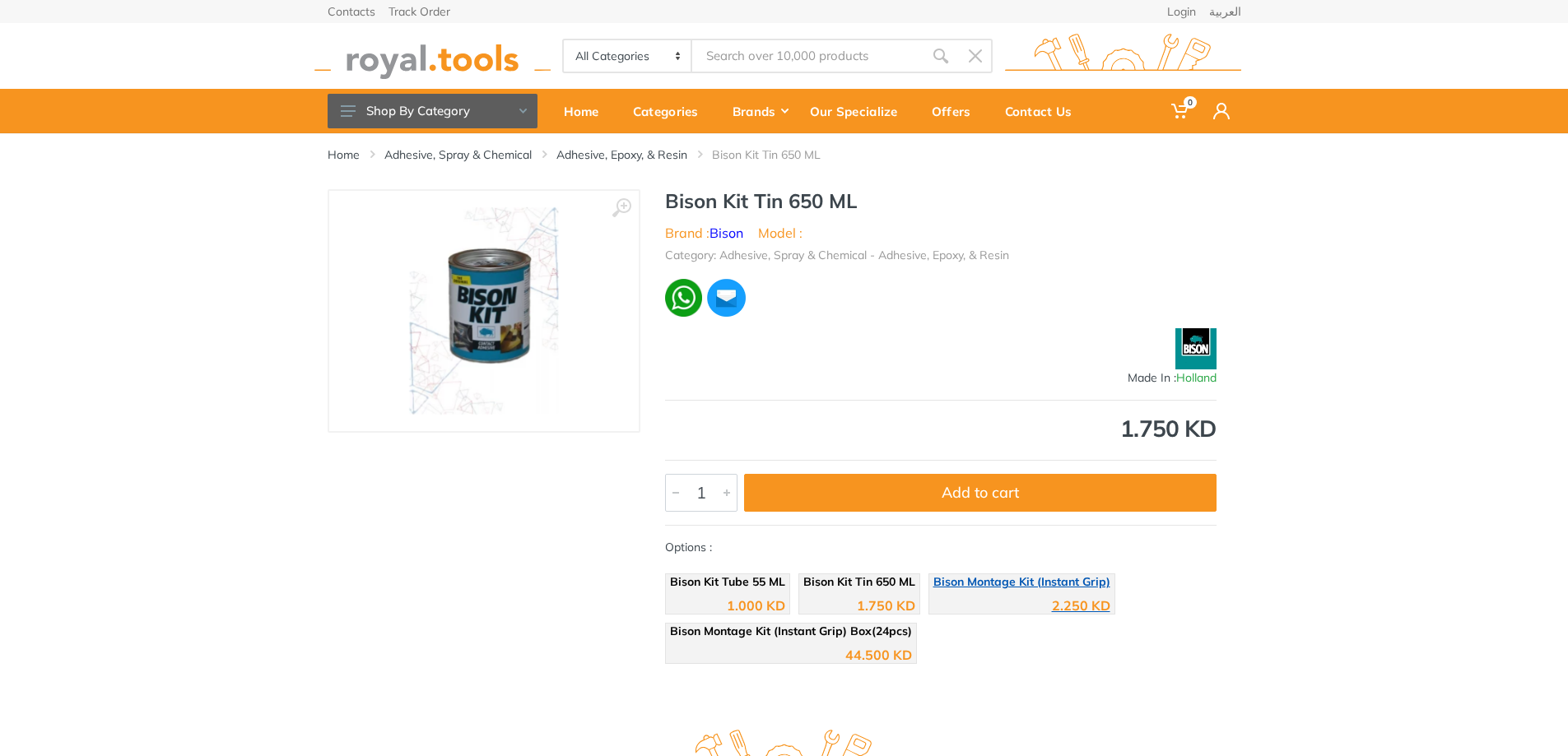
click at [1034, 607] on div "2.250 KD" at bounding box center [1022, 599] width 177 height 24
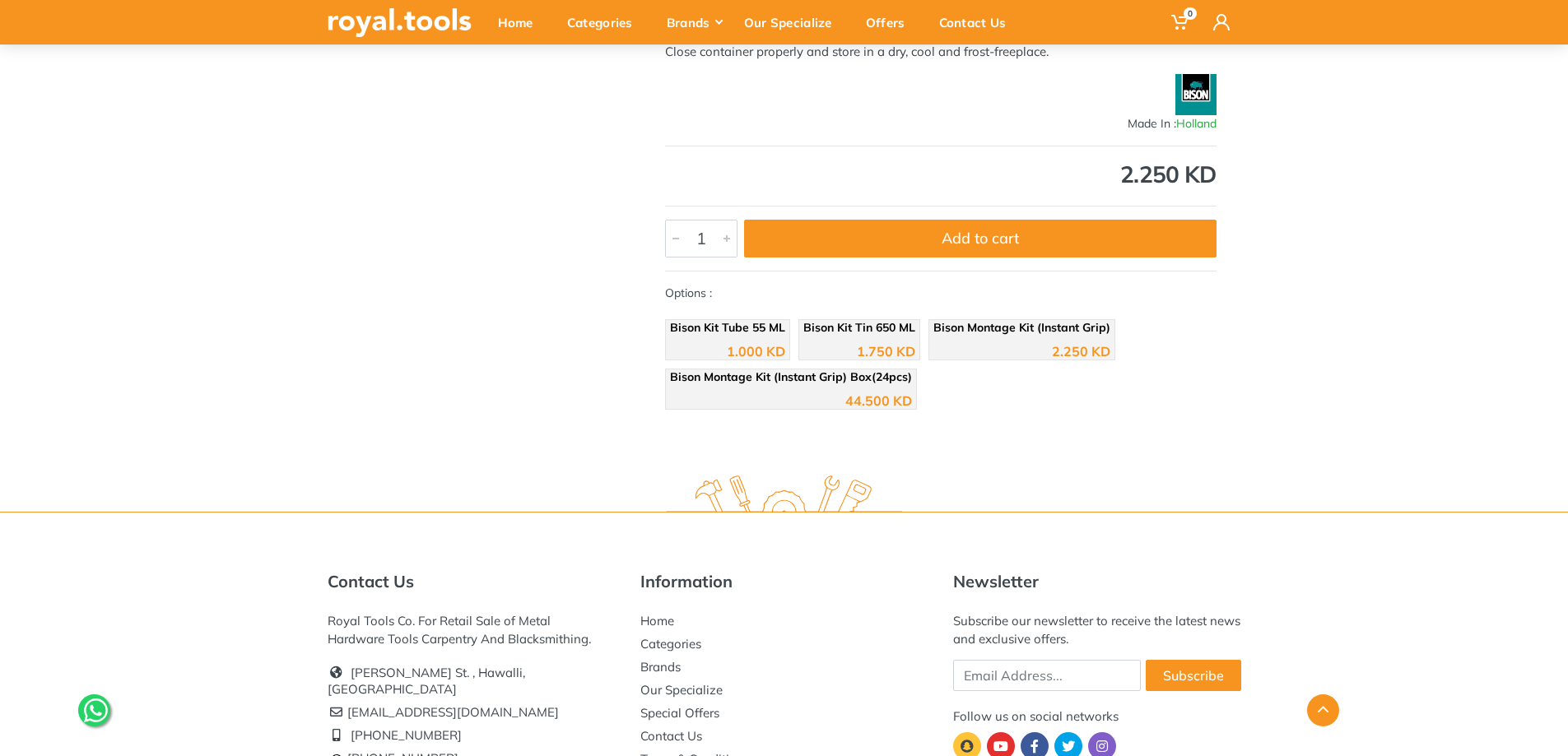
scroll to position [1797, 0]
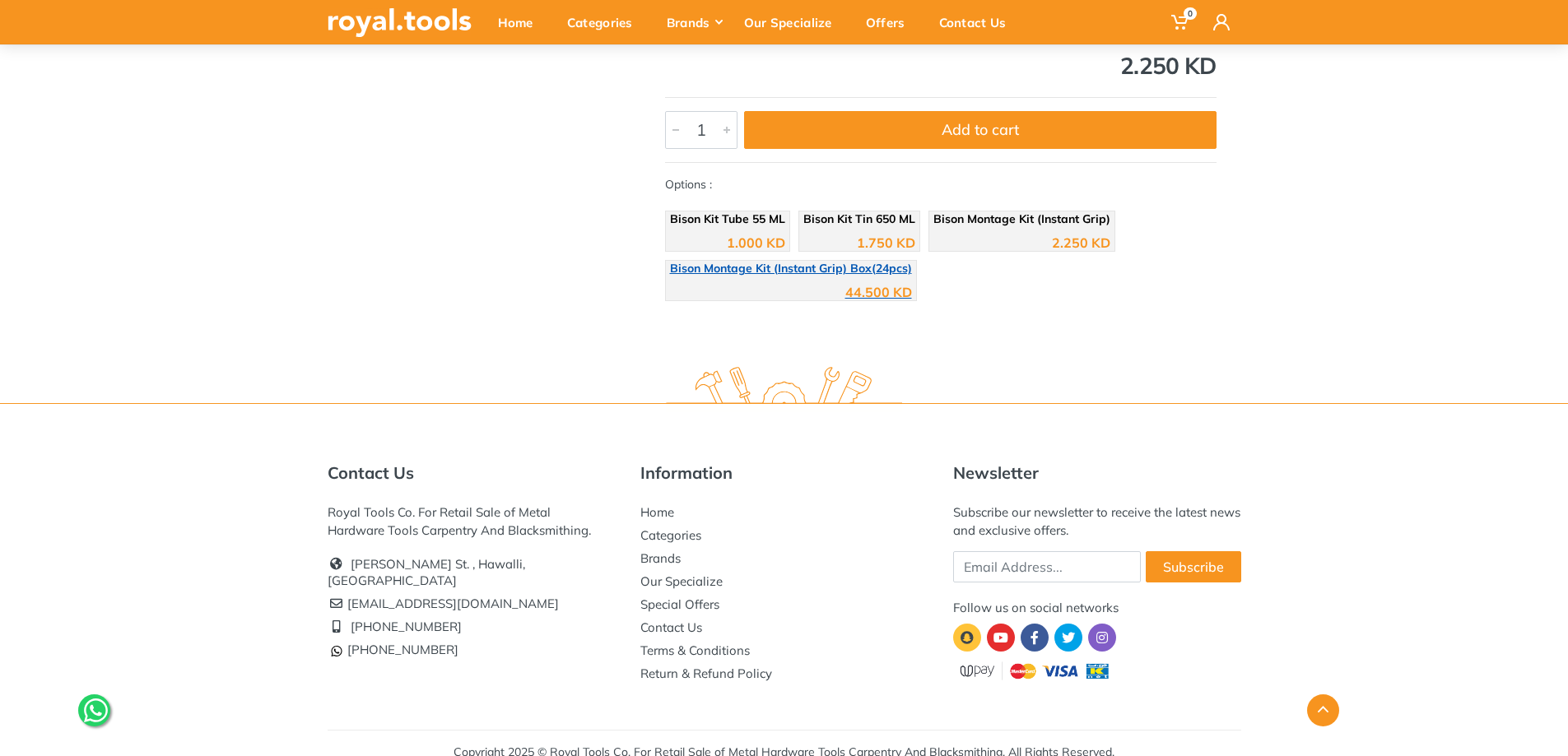
click at [742, 274] on div "44.500 KD" at bounding box center [791, 286] width 242 height 24
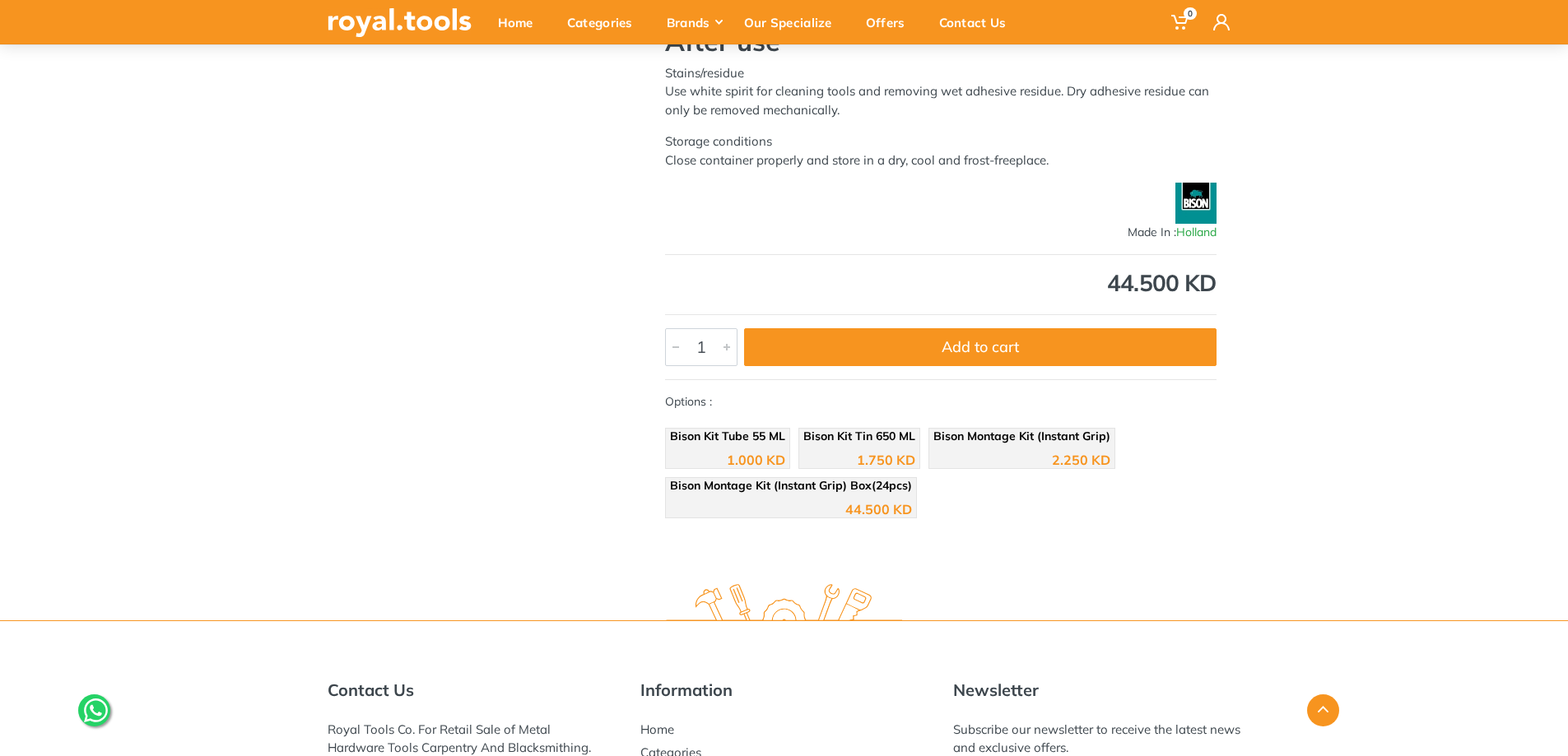
scroll to position [1797, 0]
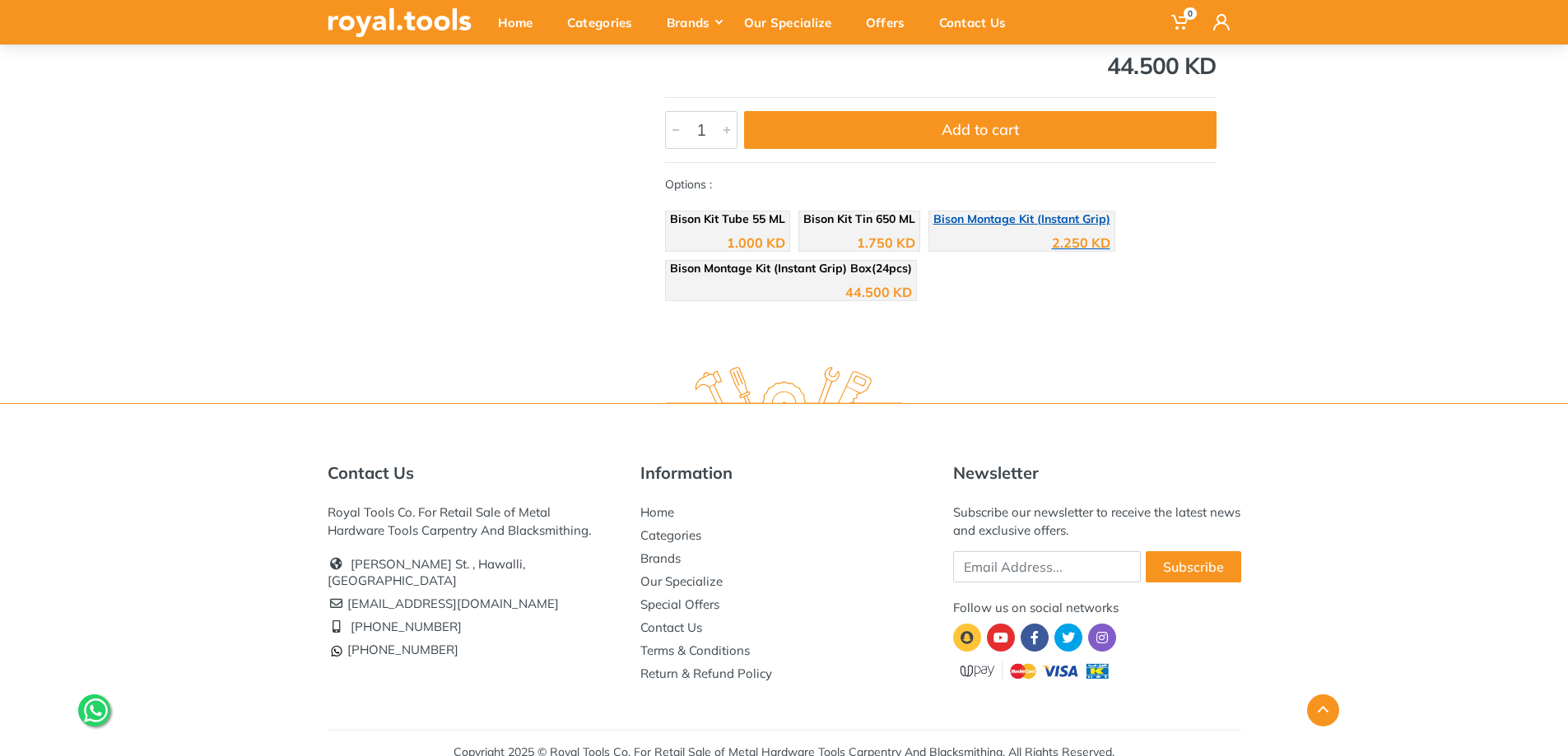
click at [1010, 225] on div "2.250 KD" at bounding box center [1022, 237] width 177 height 24
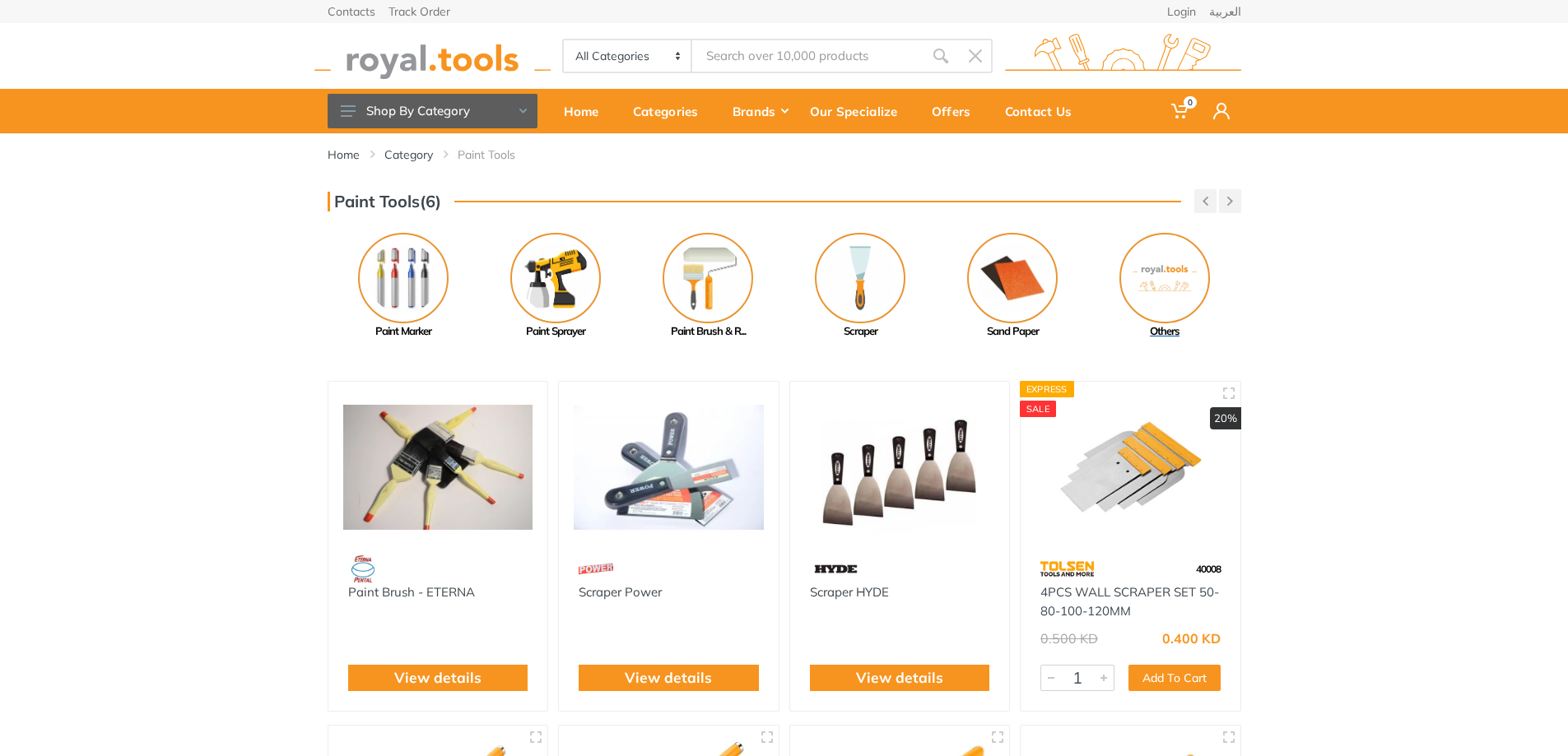
click at [1178, 289] on img at bounding box center [1165, 279] width 91 height 91
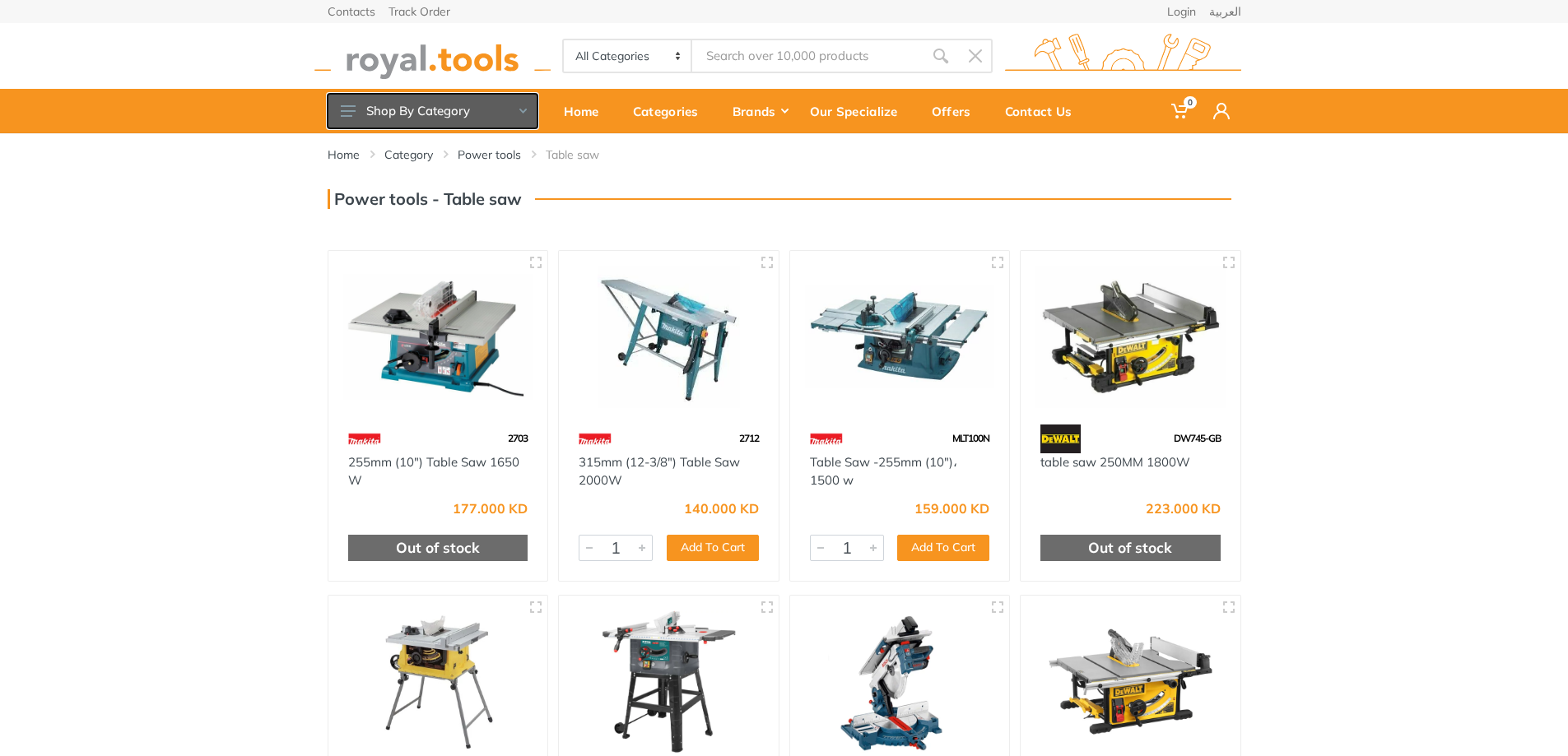
click at [496, 111] on button "Shop By Category" at bounding box center [432, 111] width 210 height 34
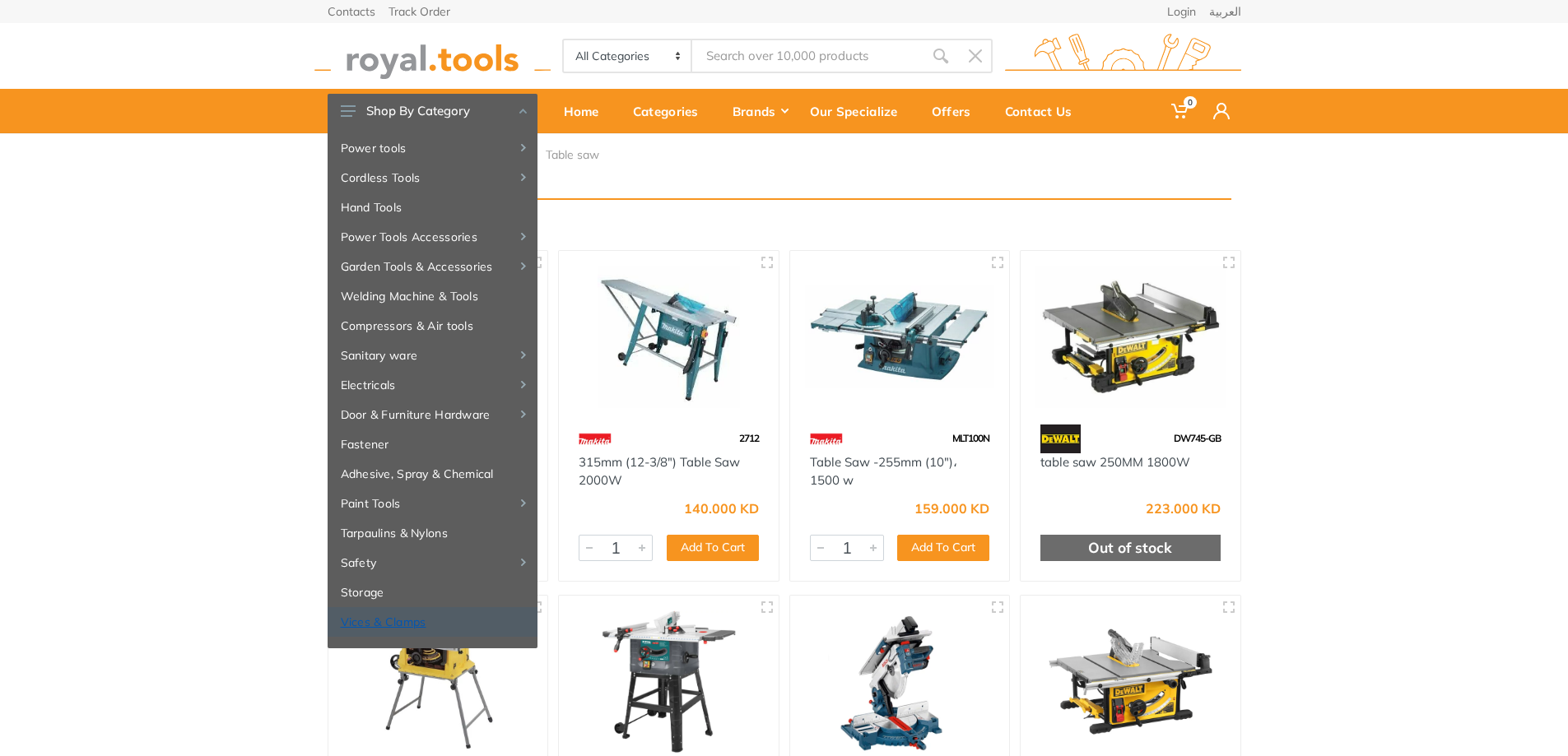
click at [412, 620] on link "Vices & Clamps" at bounding box center [432, 622] width 210 height 29
